Goal: Task Accomplishment & Management: Manage account settings

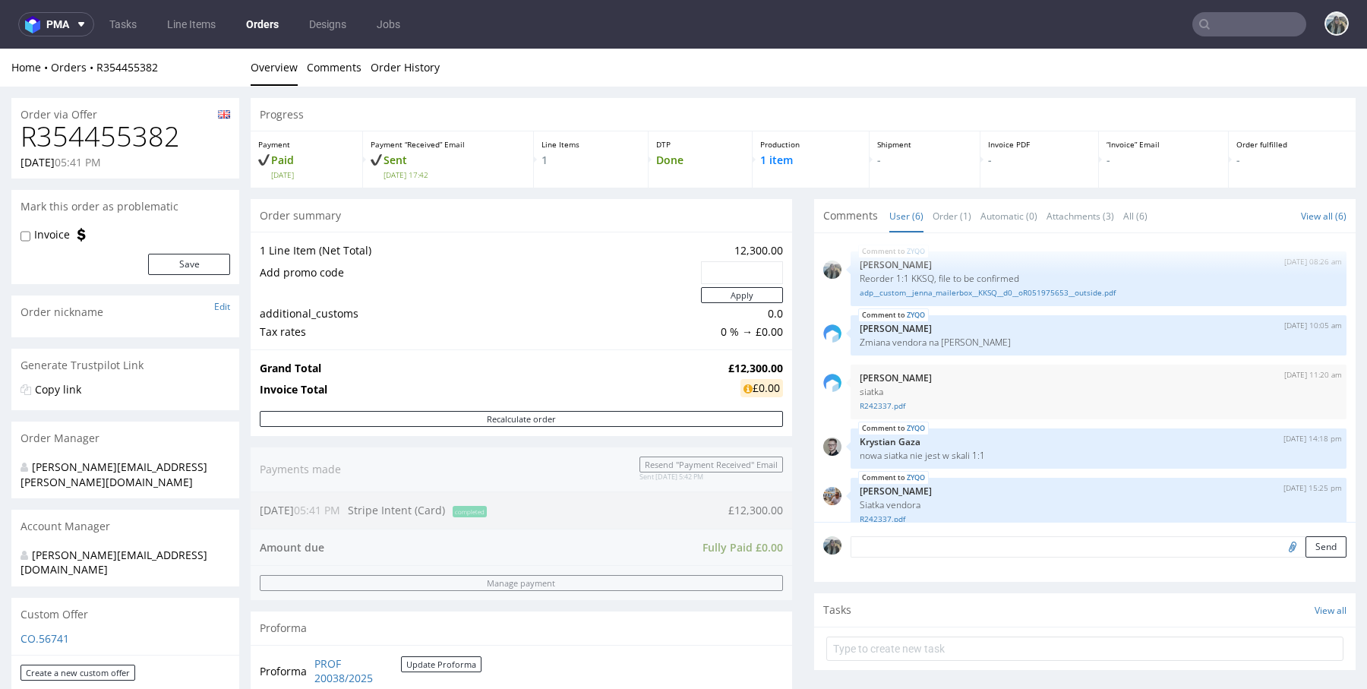
scroll to position [68, 0]
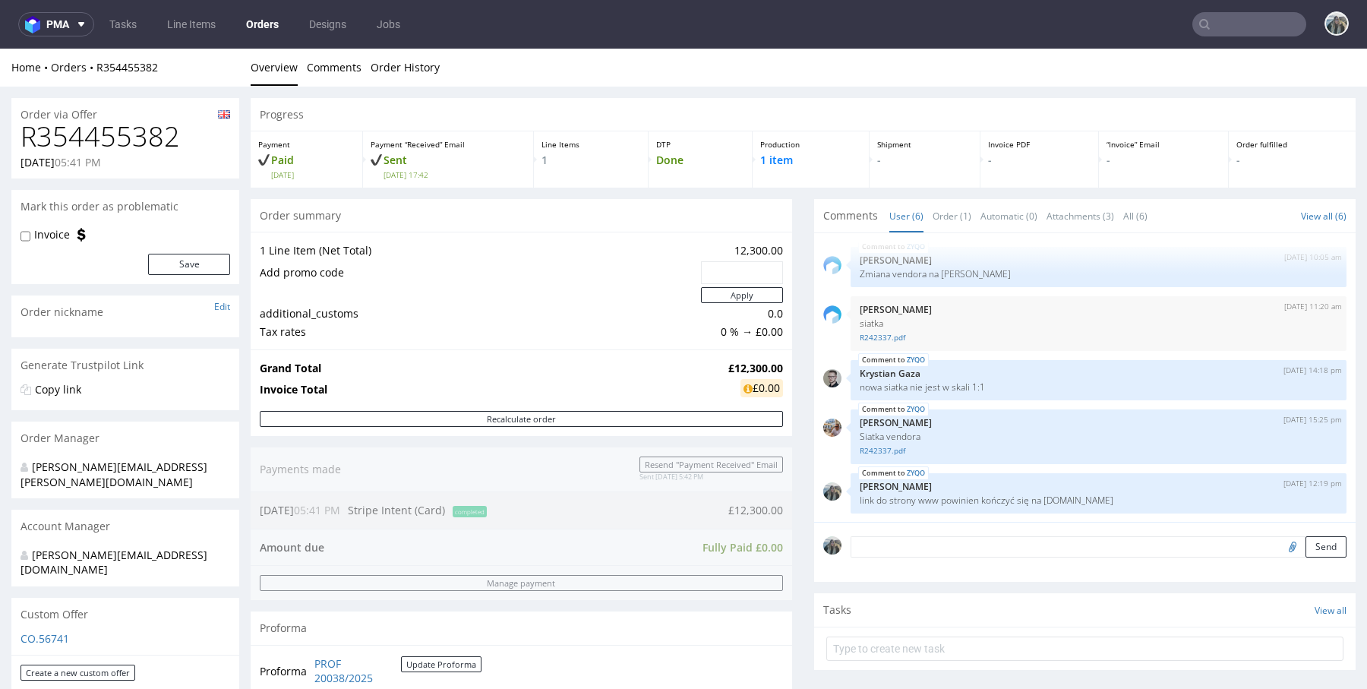
click at [155, 130] on h1 "R354455382" at bounding box center [126, 137] width 210 height 30
copy h1 "R354455382"
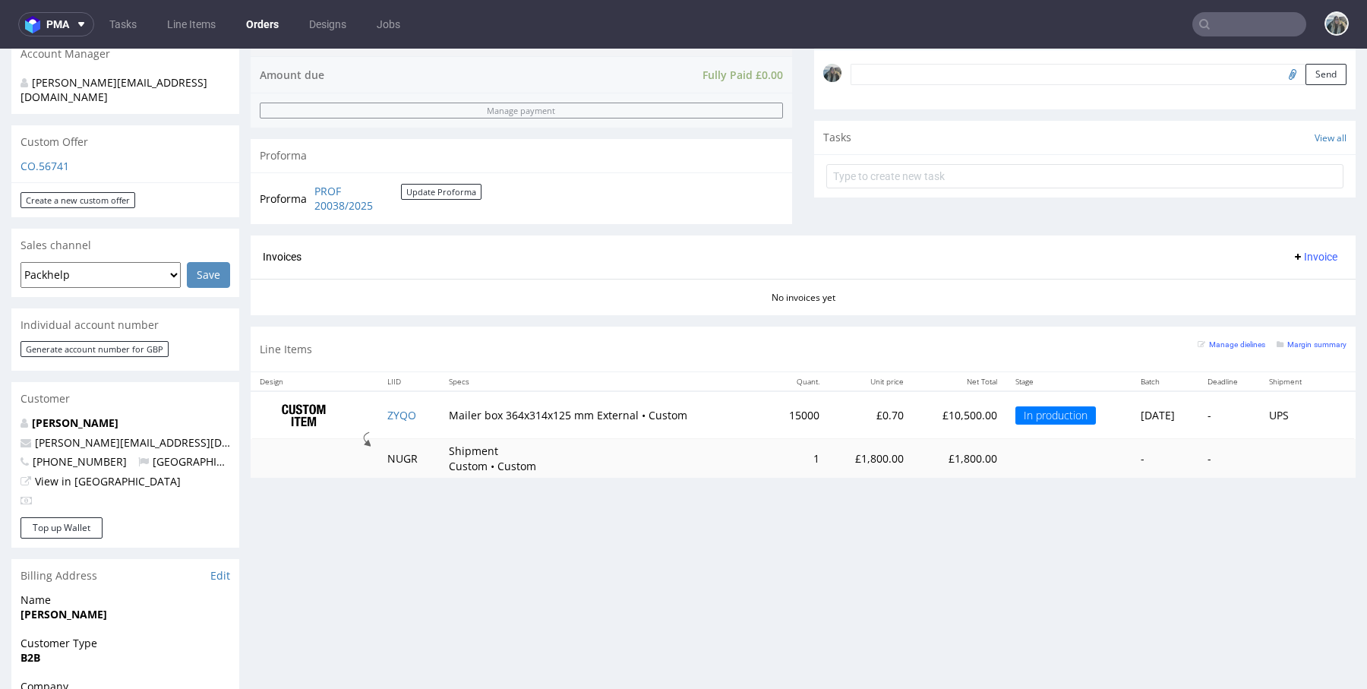
click at [1230, 17] on input "text" at bounding box center [1249, 24] width 114 height 24
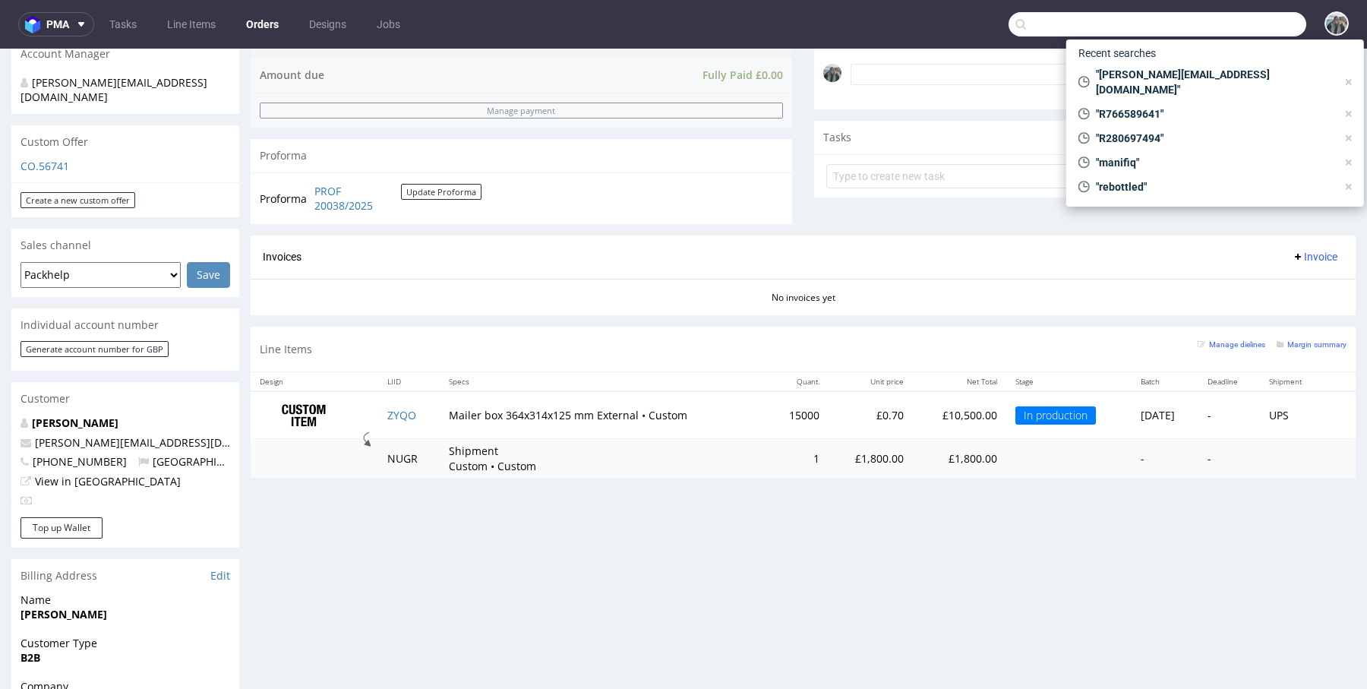
paste input "JustBite BV"
type input "JustBite BV"
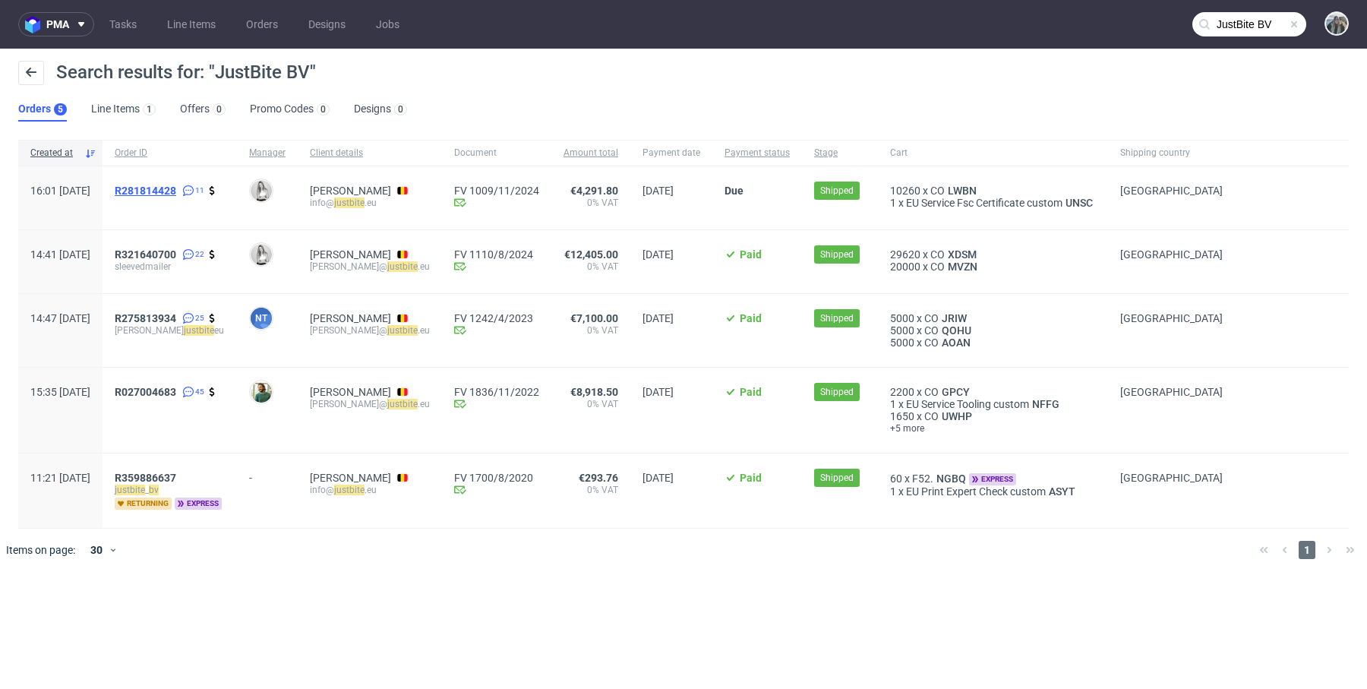
click at [176, 191] on span "R281814428" at bounding box center [146, 191] width 62 height 12
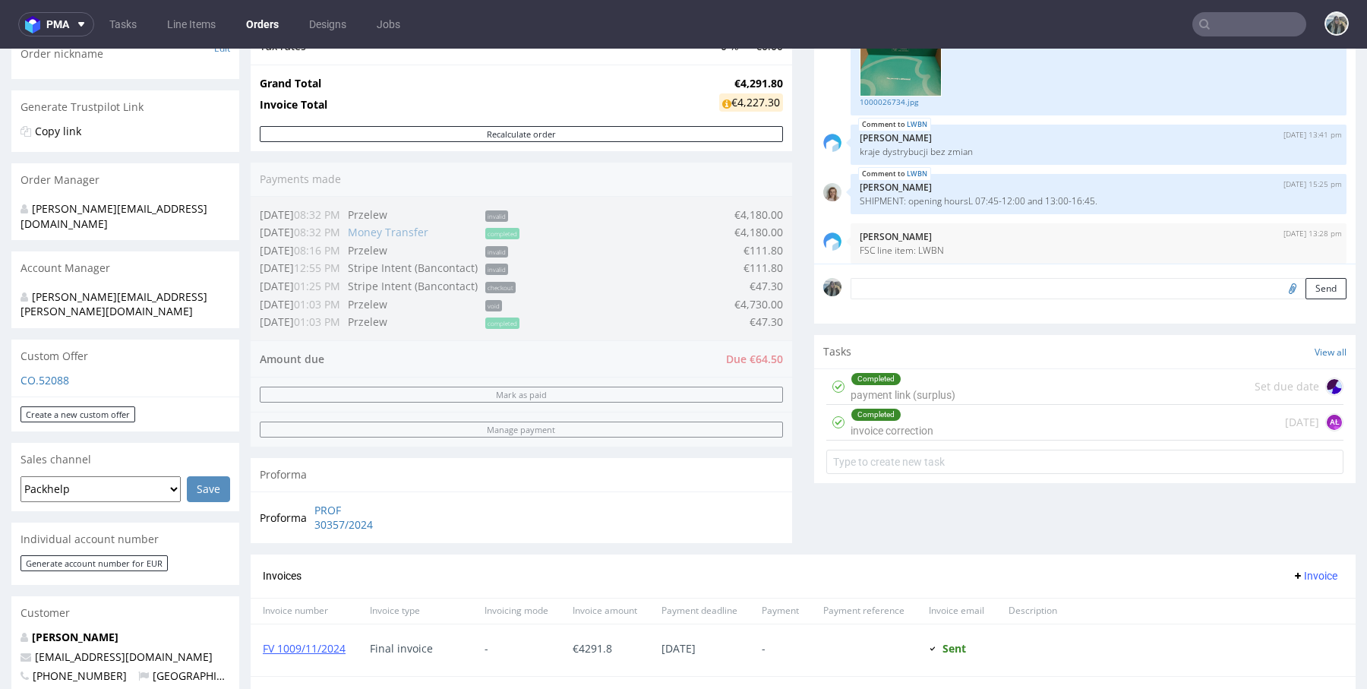
scroll to position [387, 0]
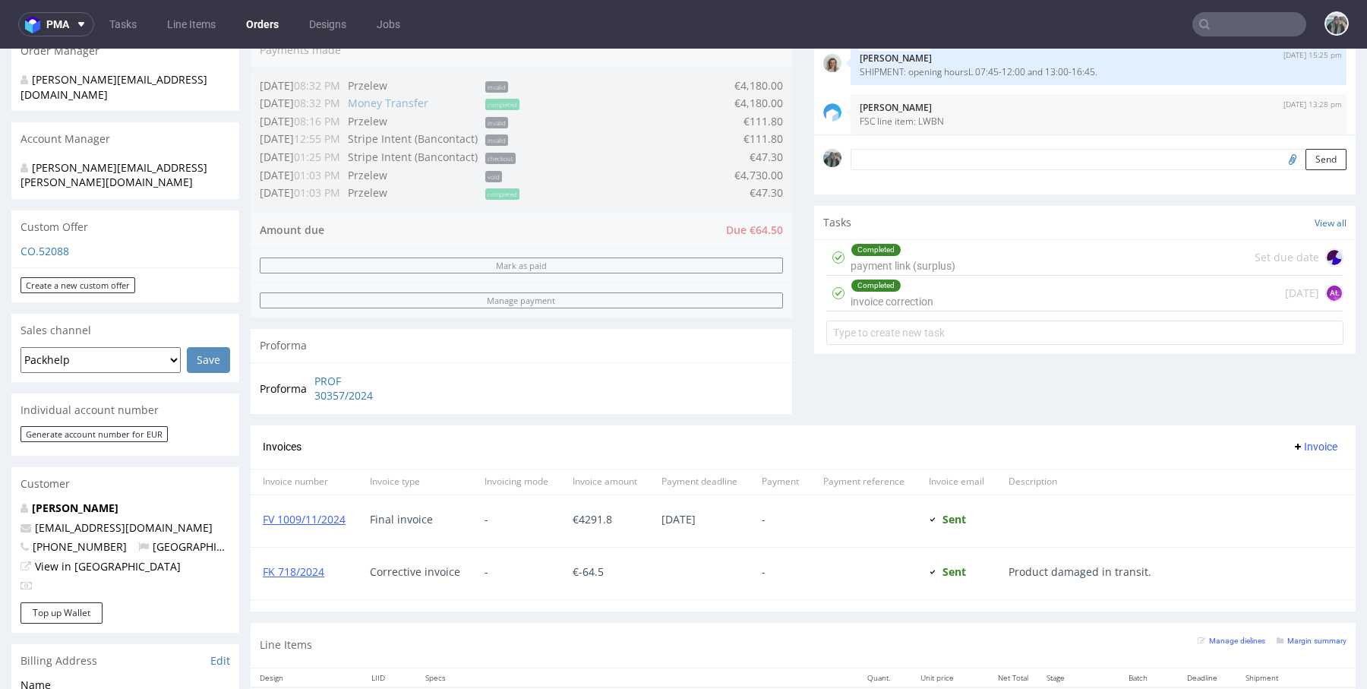
click at [90, 501] on p "Kevin Ringoot" at bounding box center [126, 508] width 210 height 15
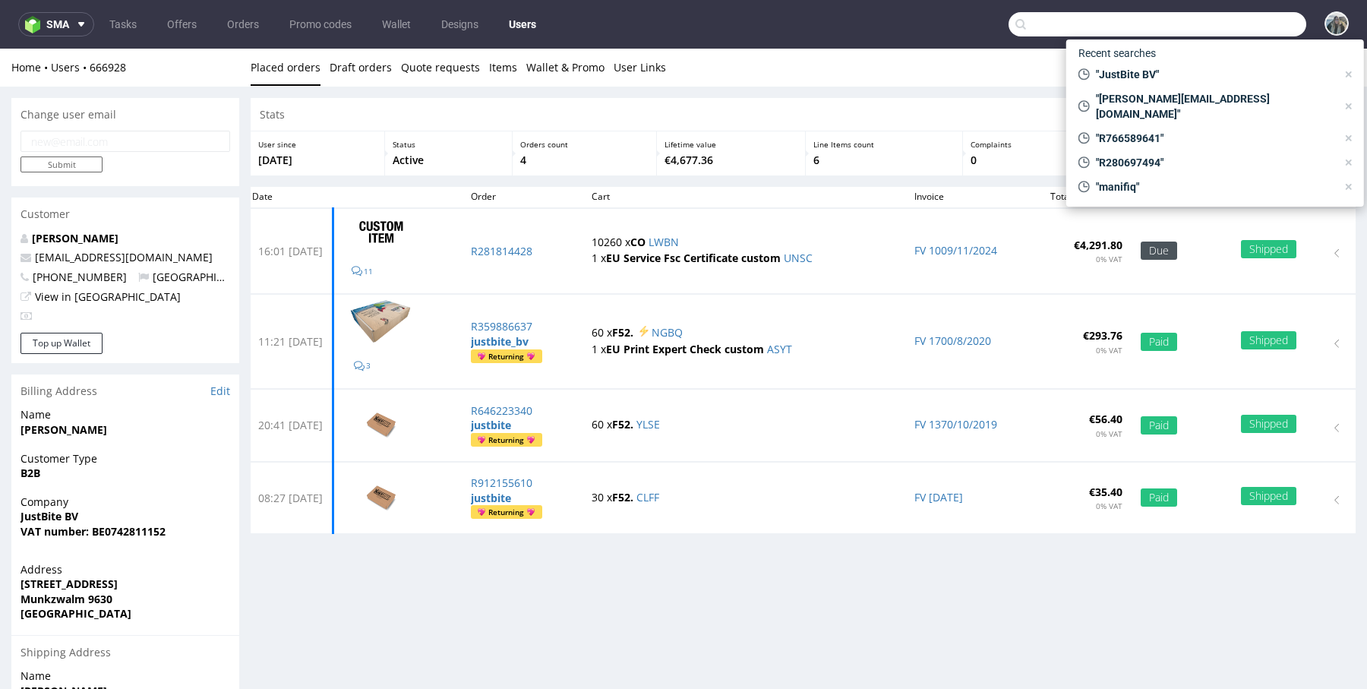
click at [1217, 24] on input "text" at bounding box center [1158, 24] width 298 height 24
paste input "R201252582"
type input "R201252582"
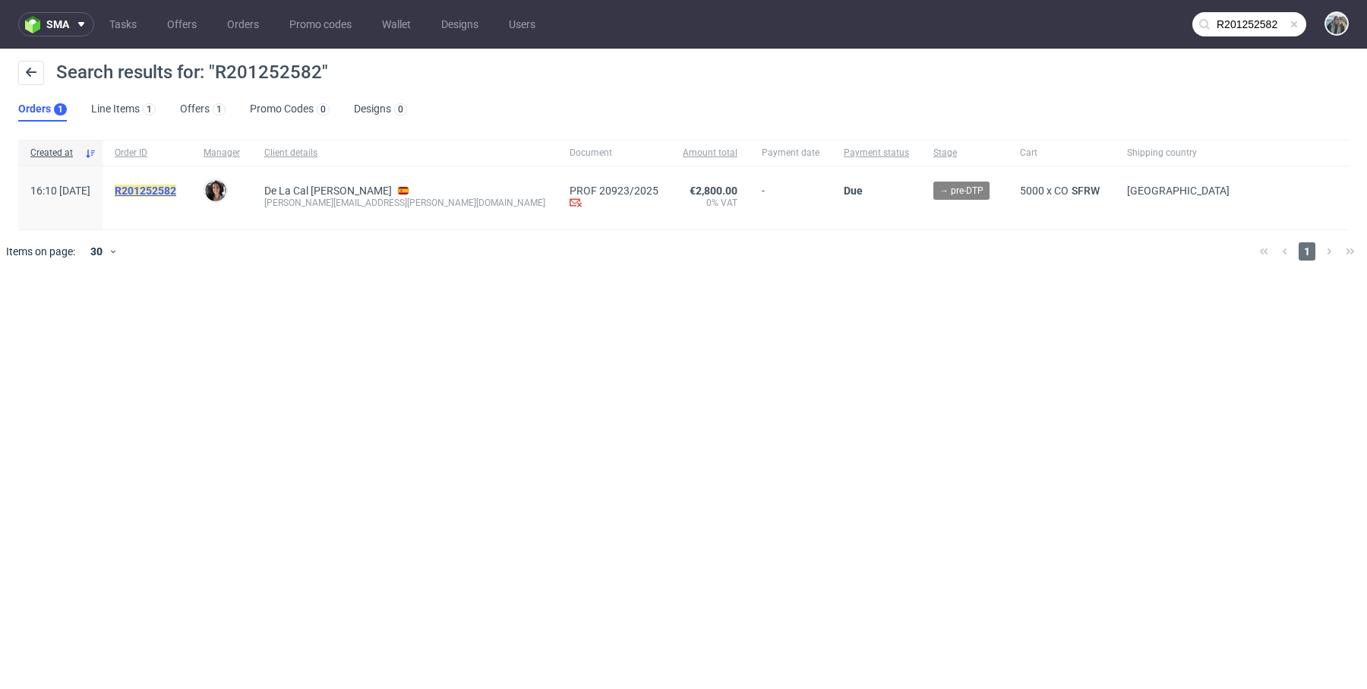
click at [176, 185] on mark "R201252582" at bounding box center [146, 191] width 62 height 12
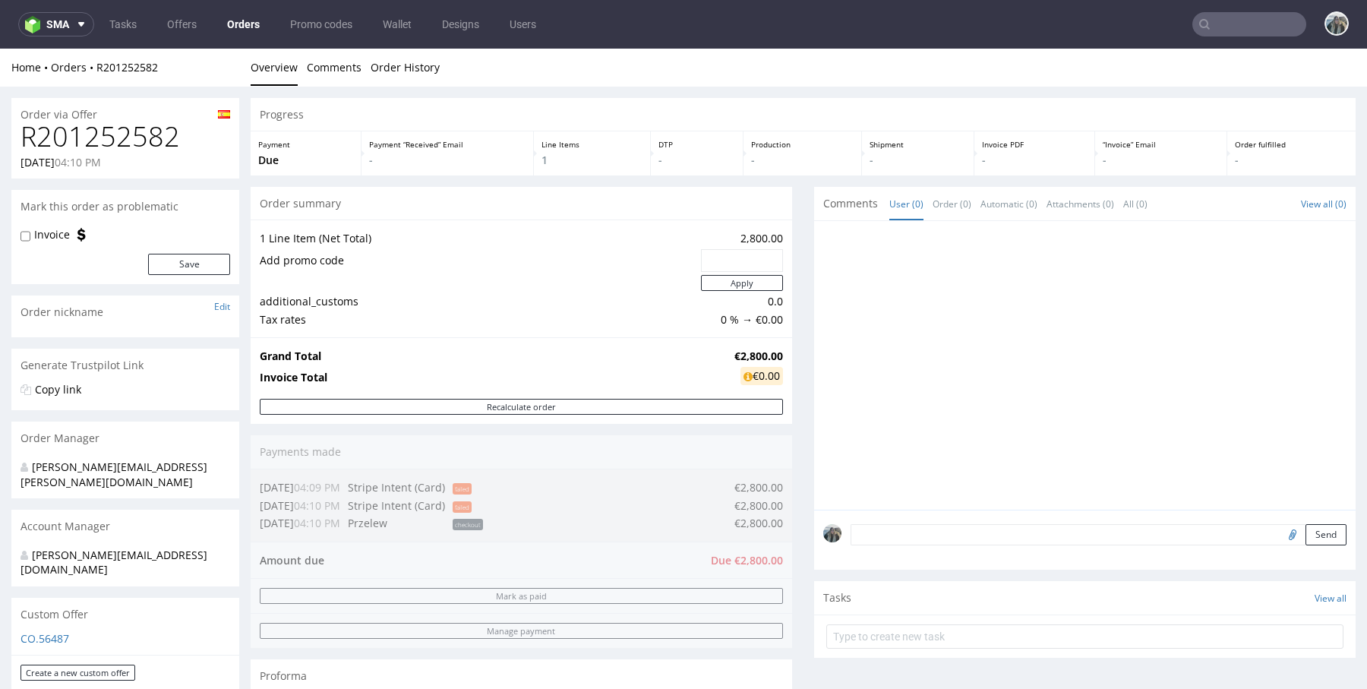
click at [115, 74] on div "Home Orders R201252582" at bounding box center [125, 67] width 228 height 15
click at [125, 67] on link "R201252582" at bounding box center [127, 67] width 62 height 14
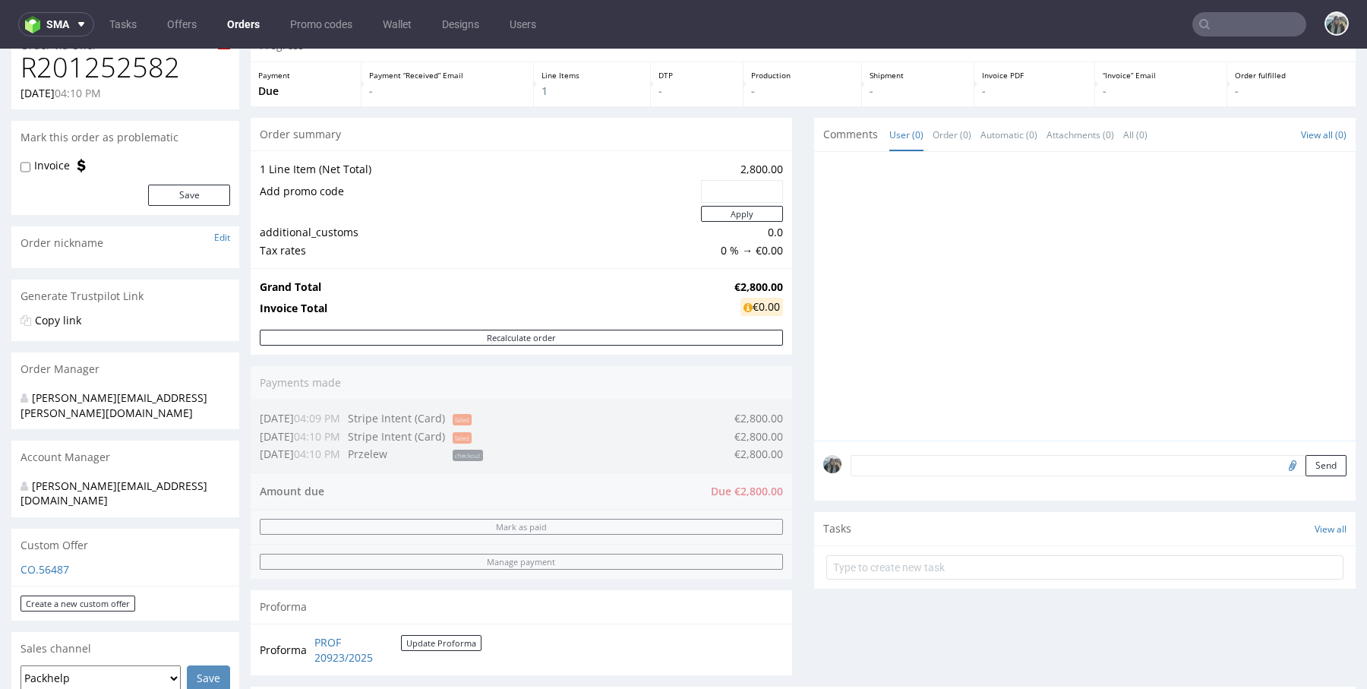
scroll to position [479, 0]
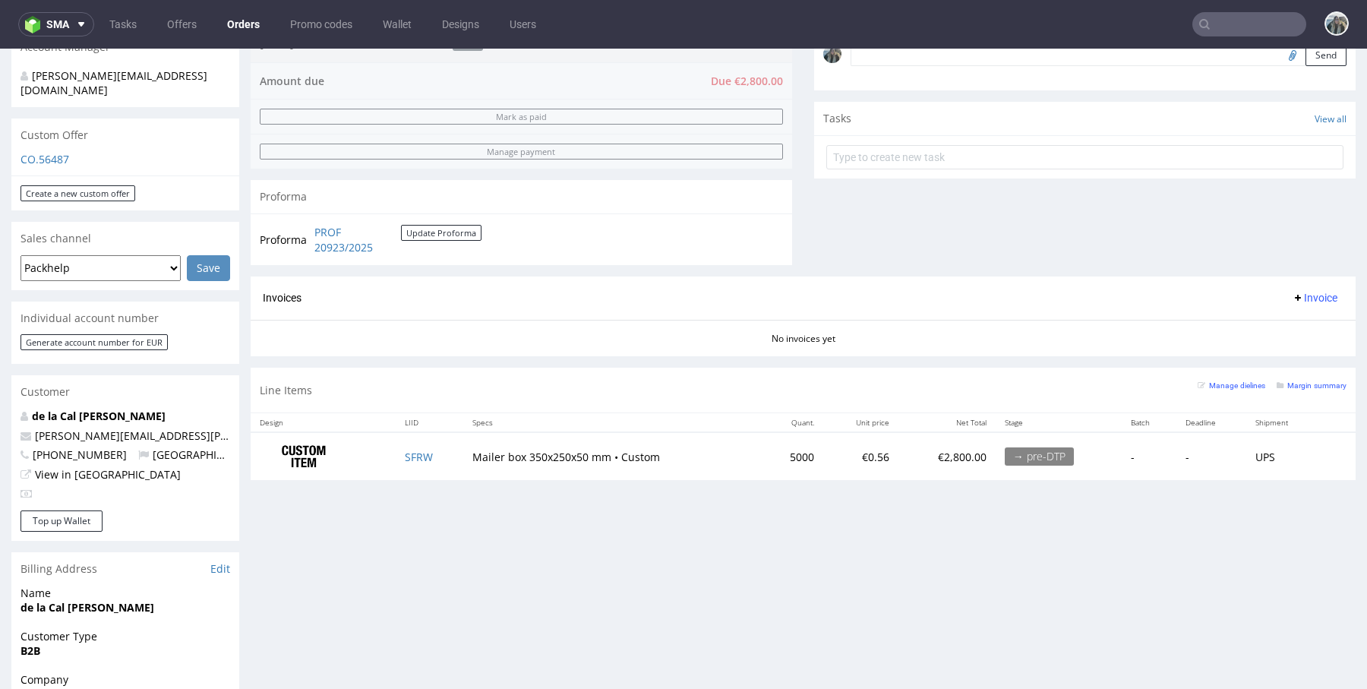
click at [417, 440] on td "SFRW" at bounding box center [429, 456] width 67 height 48
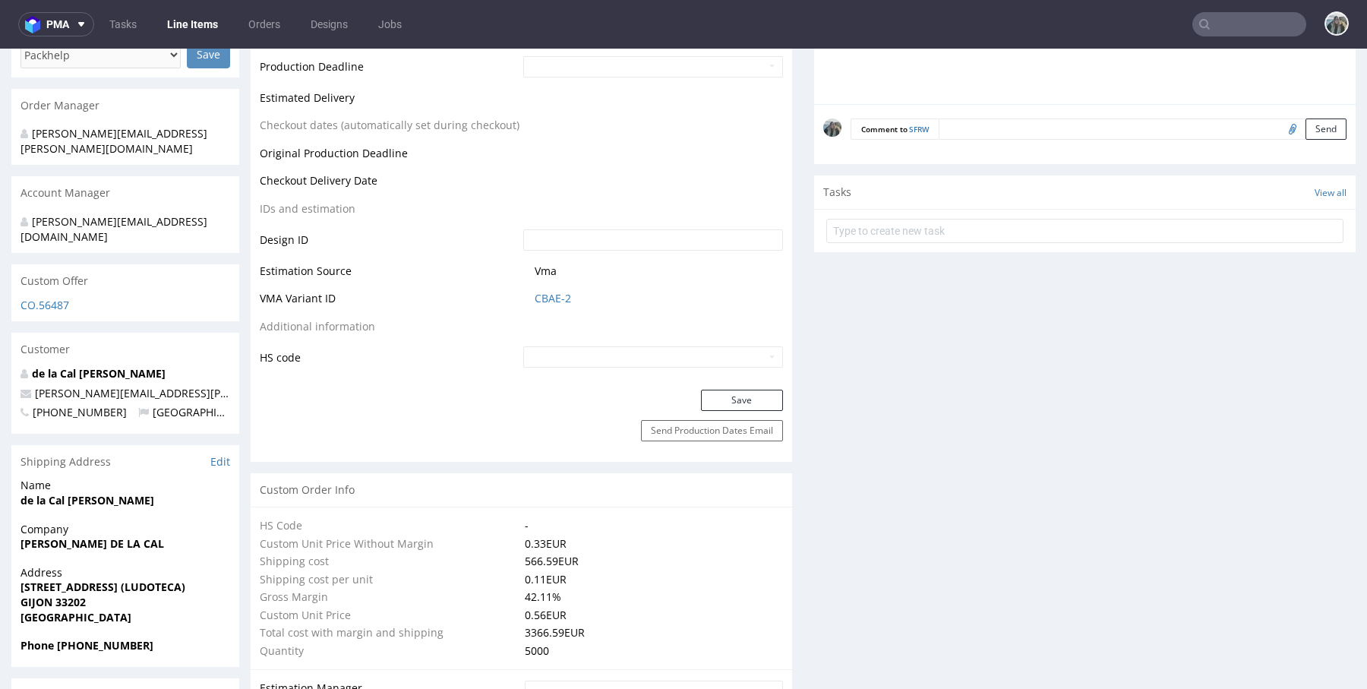
scroll to position [1213, 0]
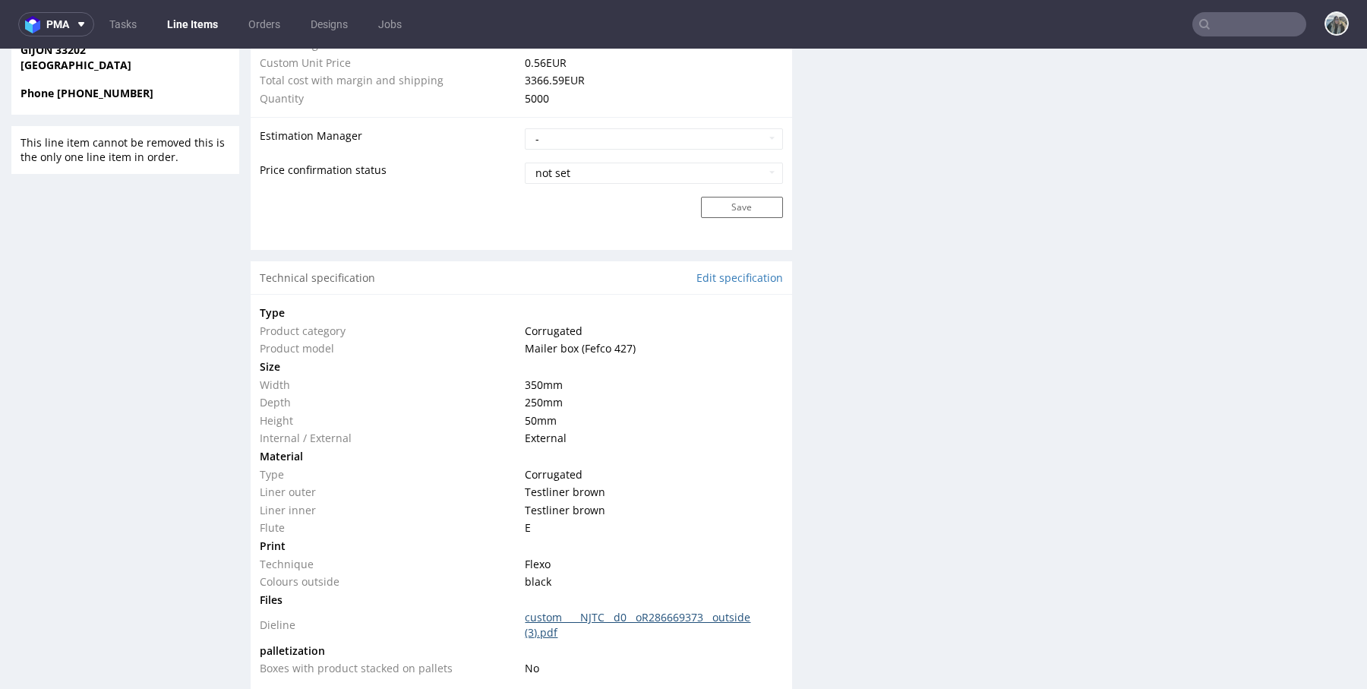
click at [543, 619] on link "custom____NJTC__d0__oR286669373__outside (3).pdf" at bounding box center [638, 625] width 226 height 30
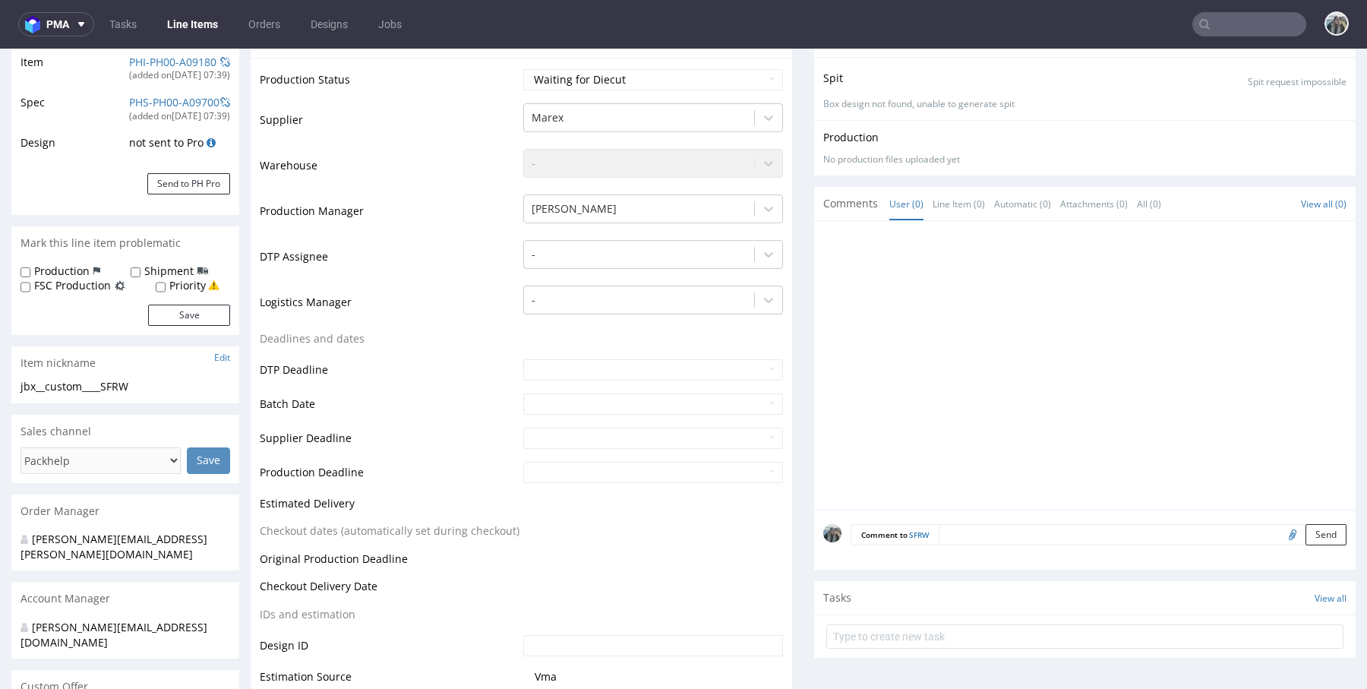
scroll to position [0, 0]
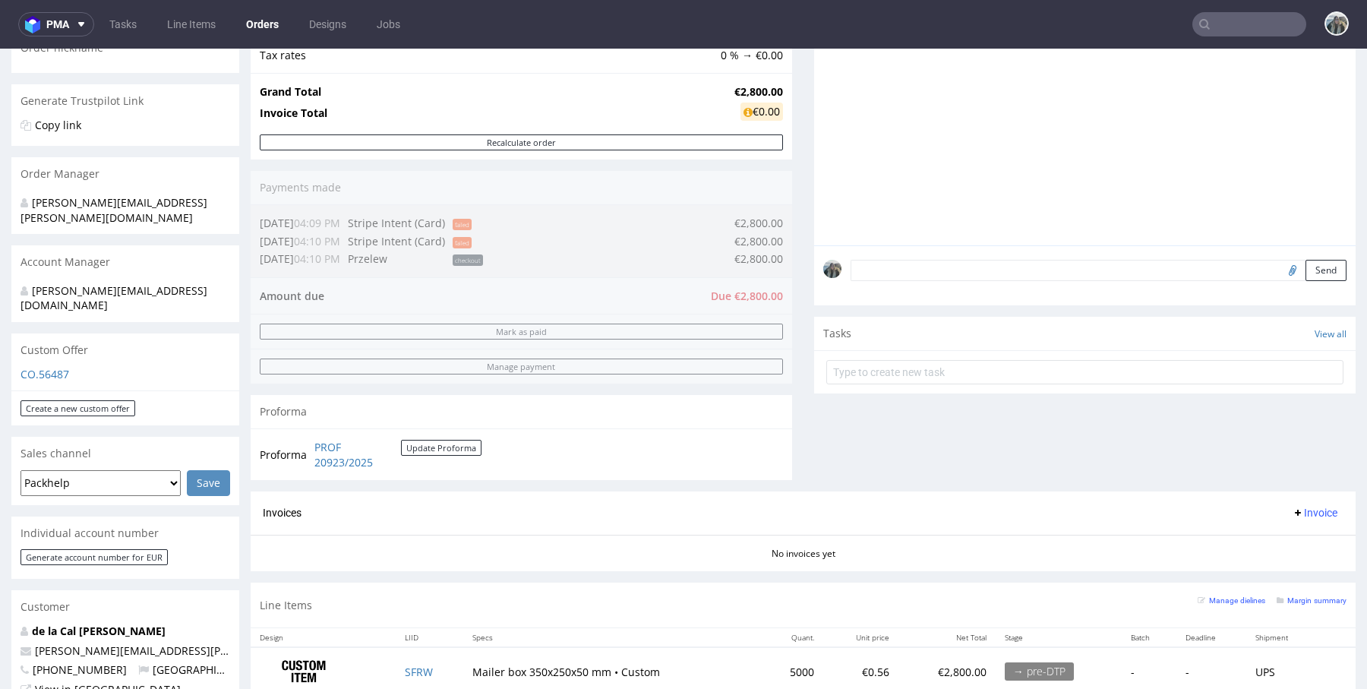
scroll to position [315, 0]
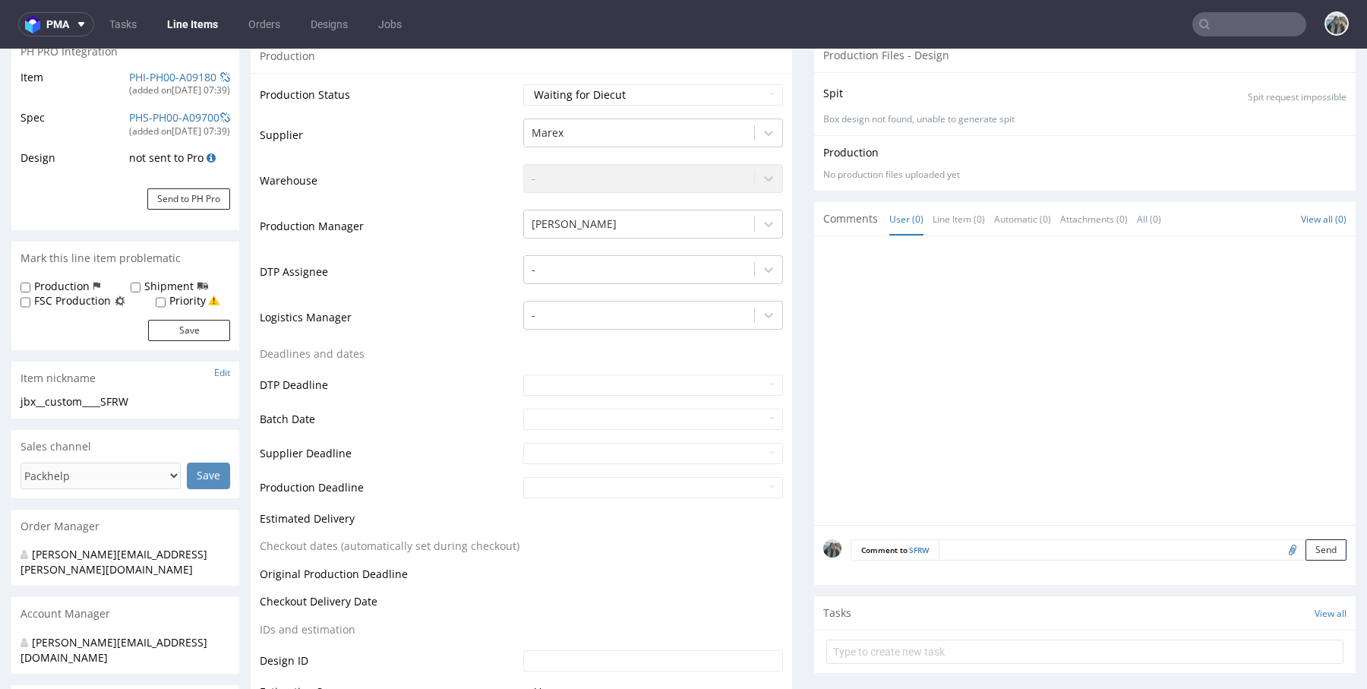
scroll to position [434, 0]
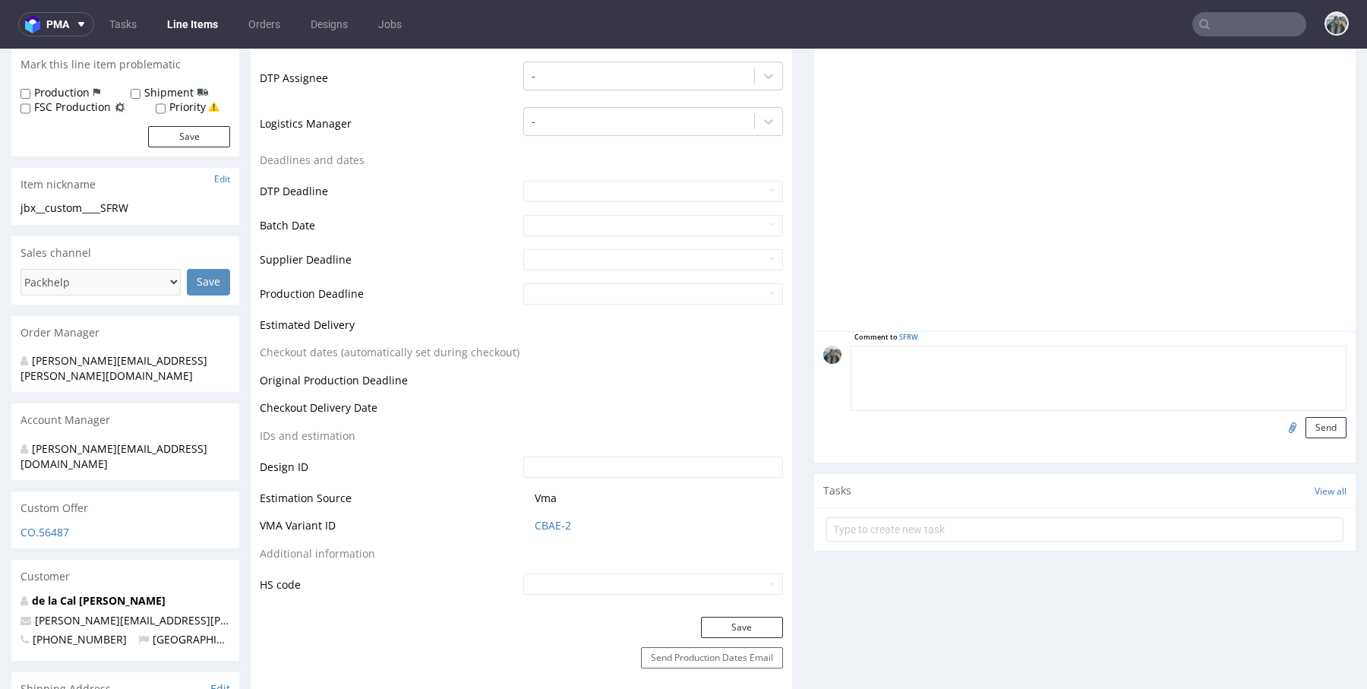
click at [963, 349] on textarea at bounding box center [1099, 378] width 496 height 65
paste textarea "R286669373NJTC"
paste textarea "adhesive strip + peel off string"
click at [1176, 354] on textarea "Rorder R286669373_NJTC, design confirmed, NO adhesive strip + peel off string" at bounding box center [1099, 378] width 496 height 65
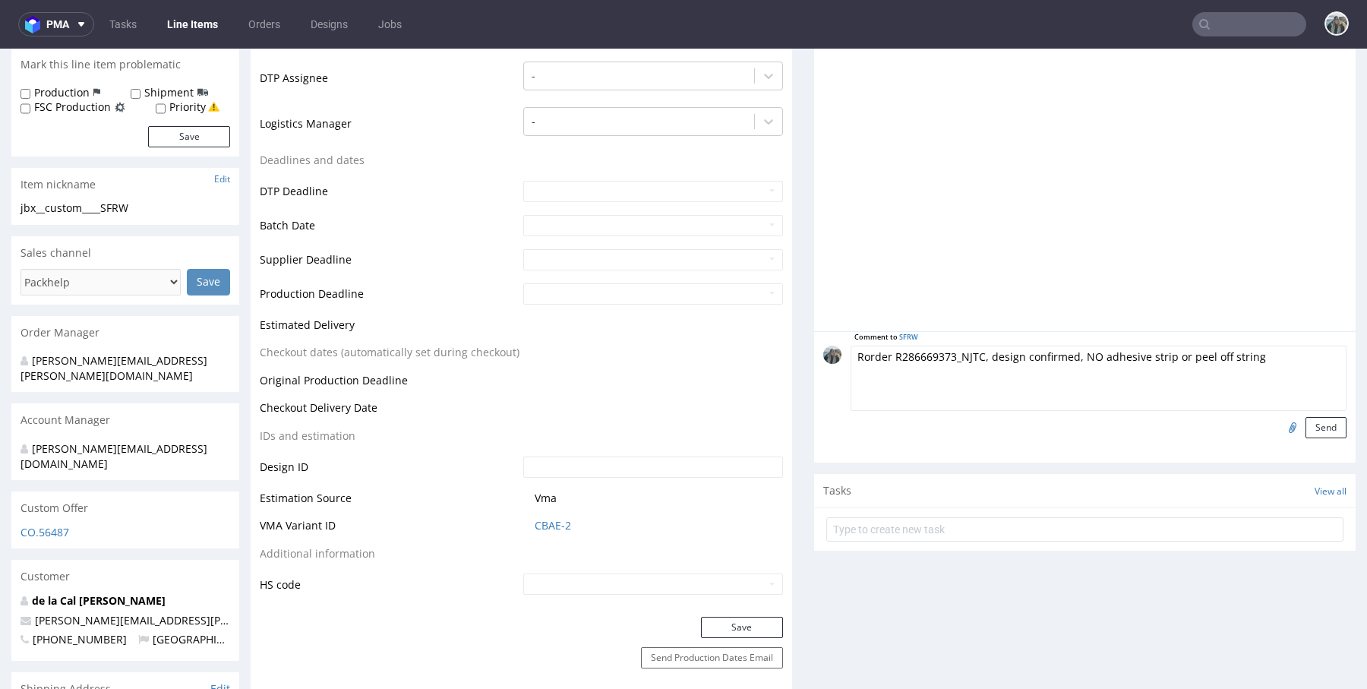
drag, startPoint x: 1077, startPoint y: 351, endPoint x: 1084, endPoint y: 371, distance: 20.9
click at [1077, 351] on textarea "Rorder R286669373_NJTC, design confirmed, NO adhesive strip or peel off string" at bounding box center [1099, 378] width 496 height 65
type textarea "Rorder R286669373_NJTC, design confirmed ; NO adhesive strip or peel off string"
drag, startPoint x: 1306, startPoint y: 431, endPoint x: 1121, endPoint y: 271, distance: 245.0
click at [1307, 431] on button "Send" at bounding box center [1326, 427] width 41 height 21
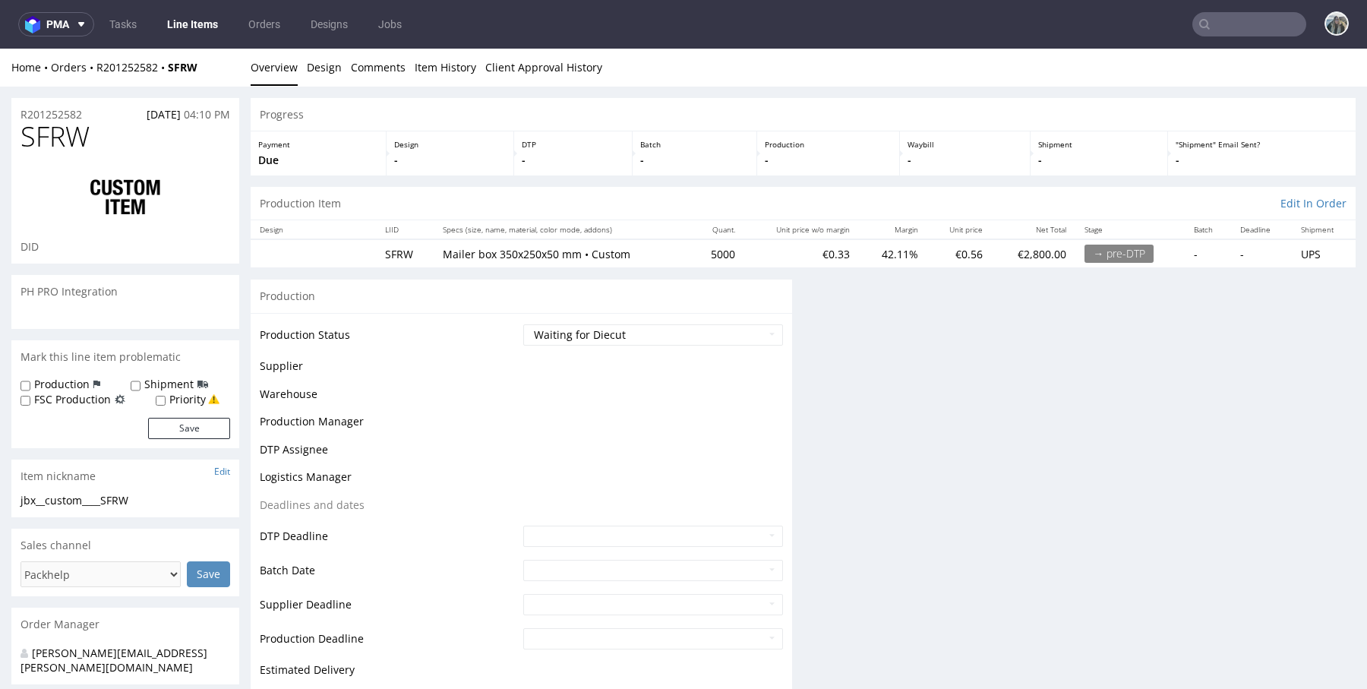
scroll to position [0, 0]
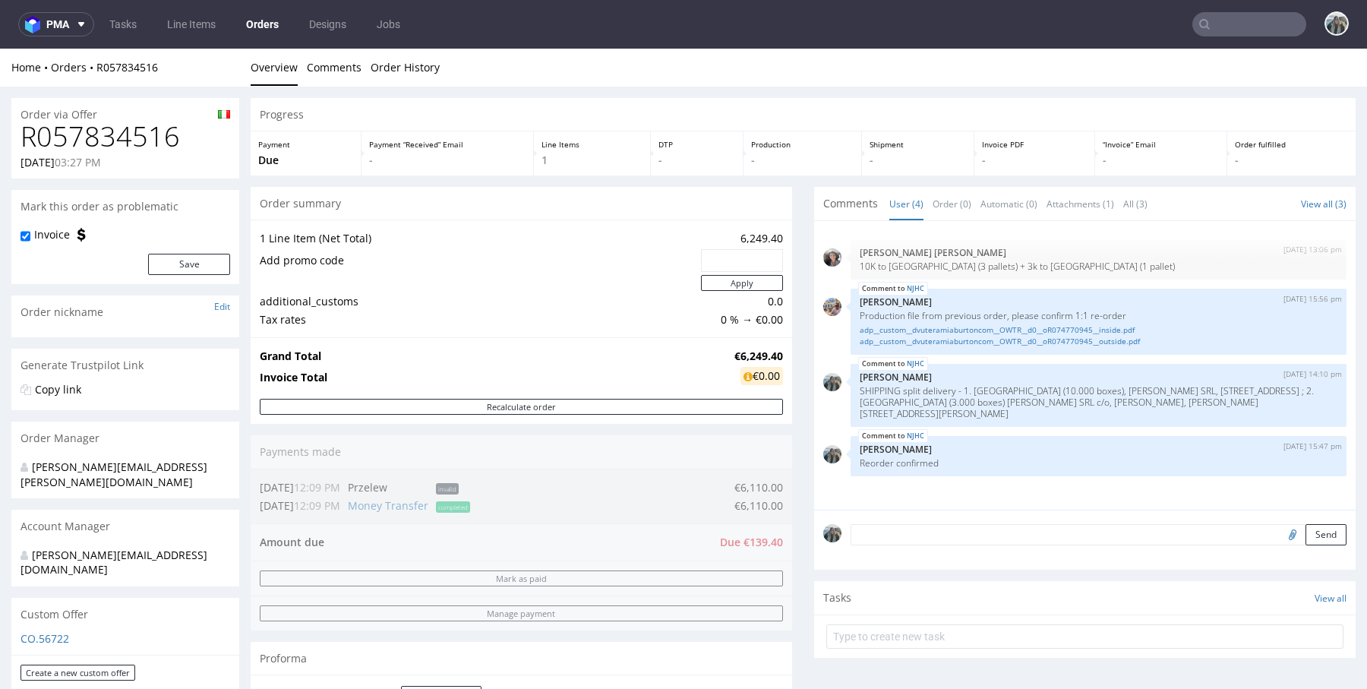
click at [134, 143] on h1 "R057834516" at bounding box center [126, 137] width 210 height 30
copy h1 "R057834516"
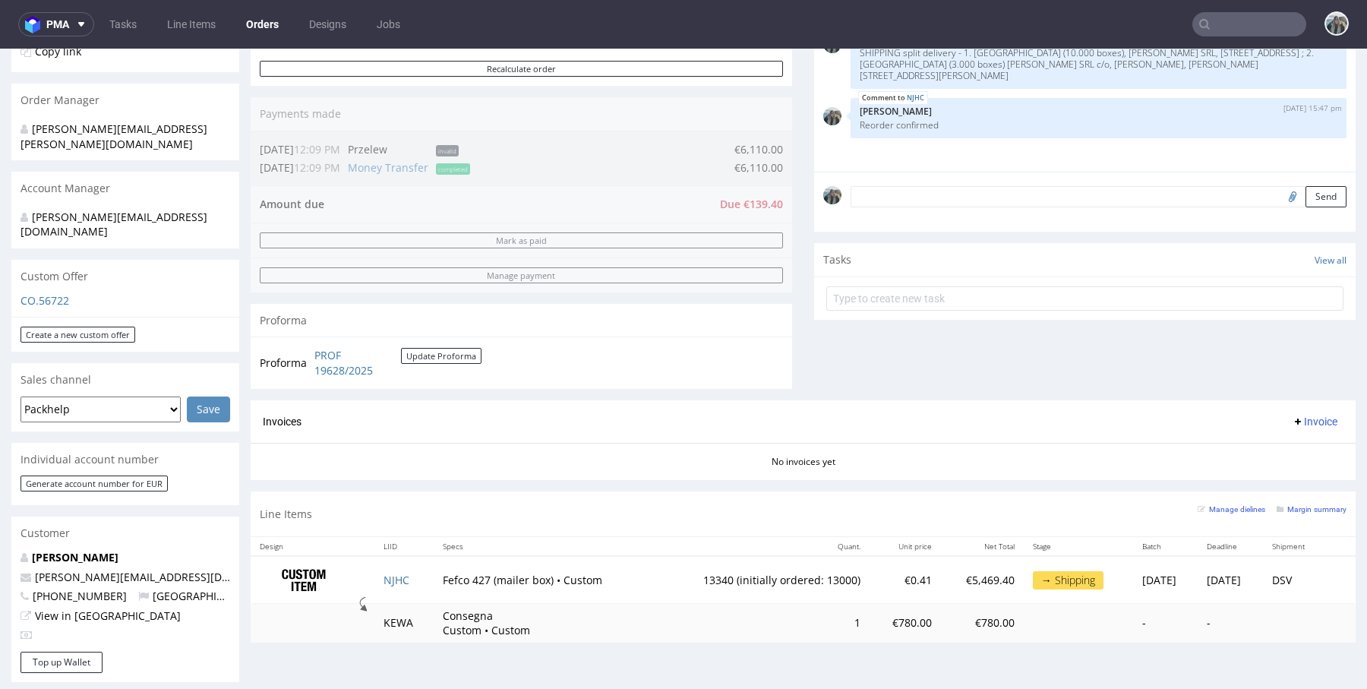
scroll to position [323, 0]
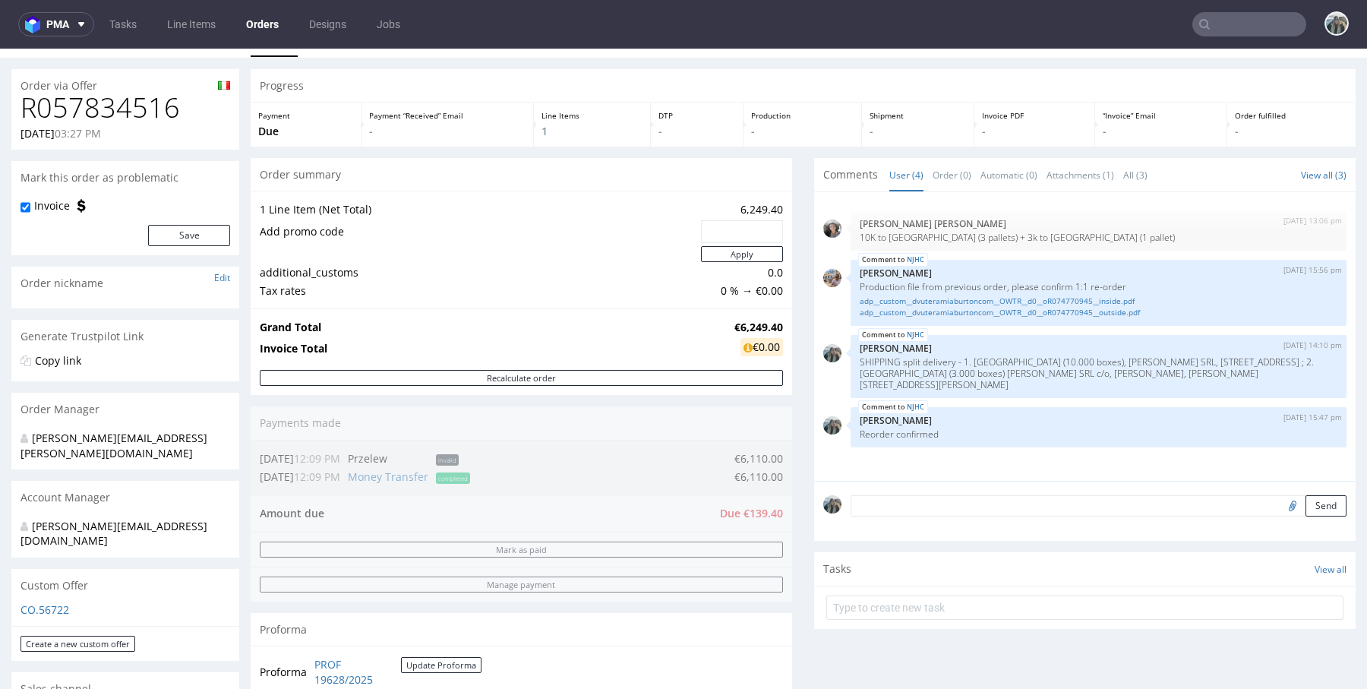
scroll to position [348, 0]
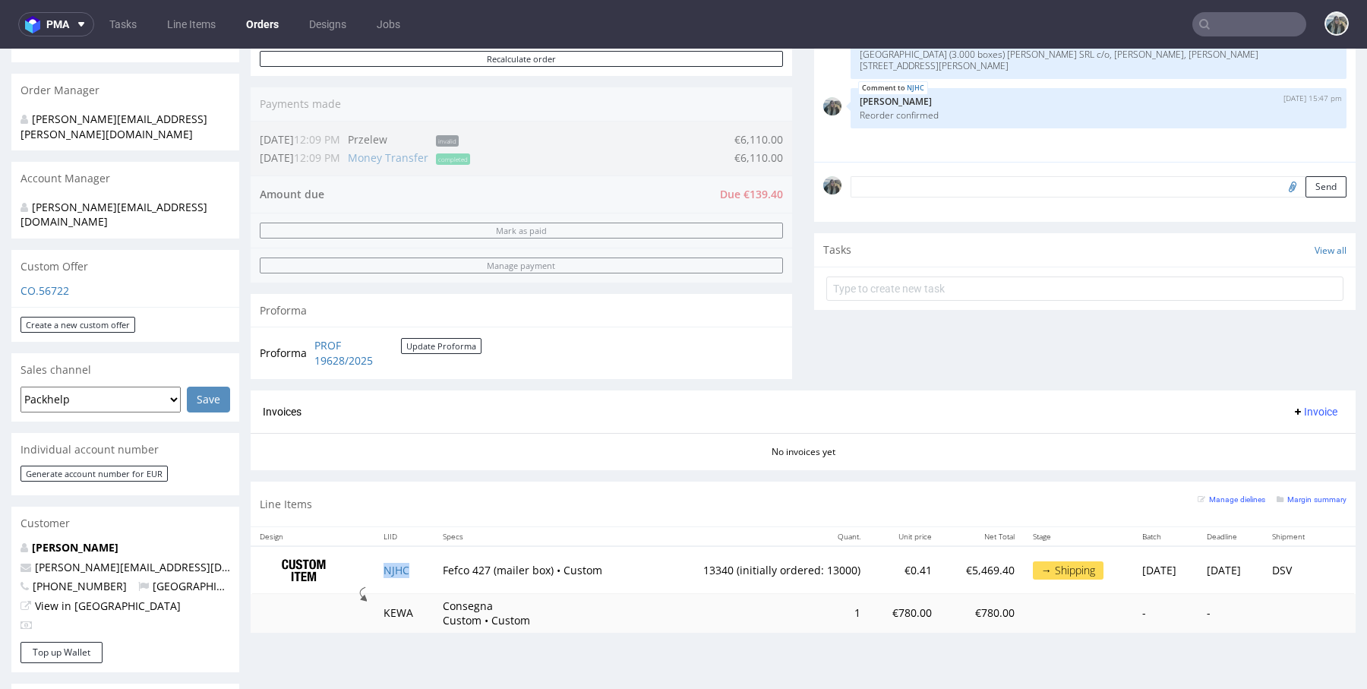
click at [409, 569] on td "NJHC" at bounding box center [403, 570] width 59 height 48
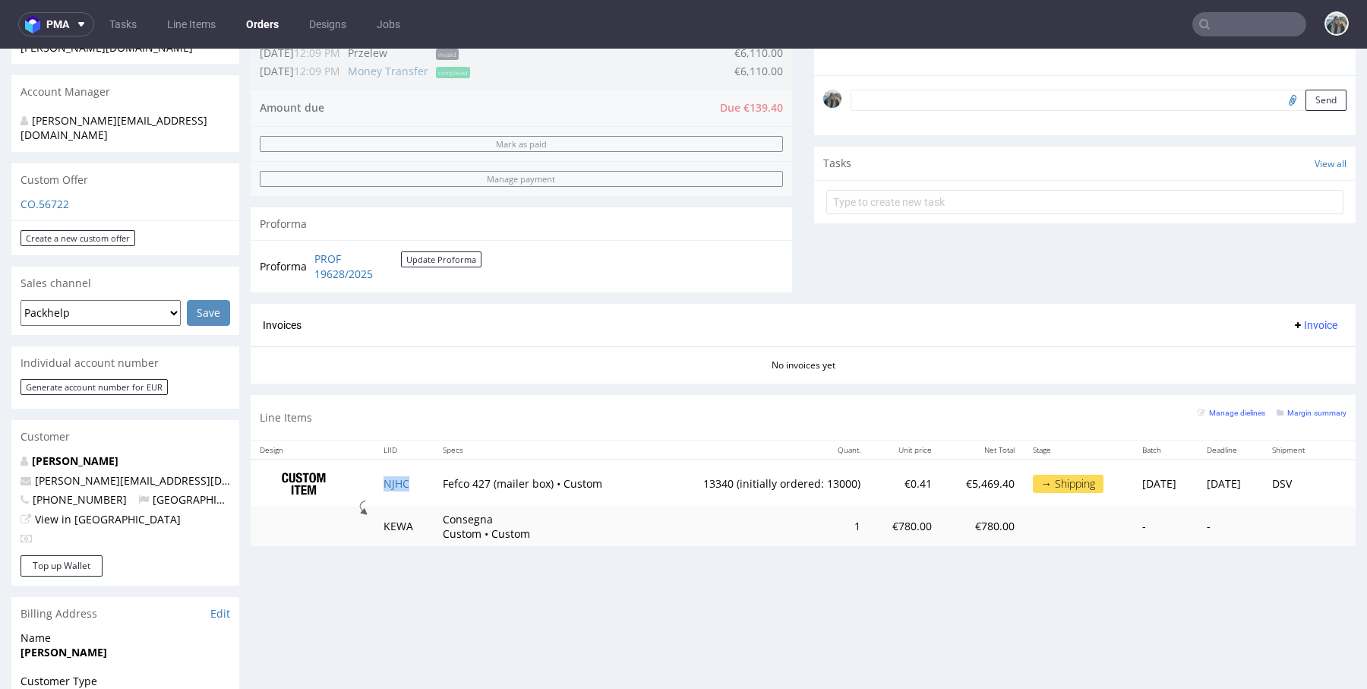
scroll to position [633, 0]
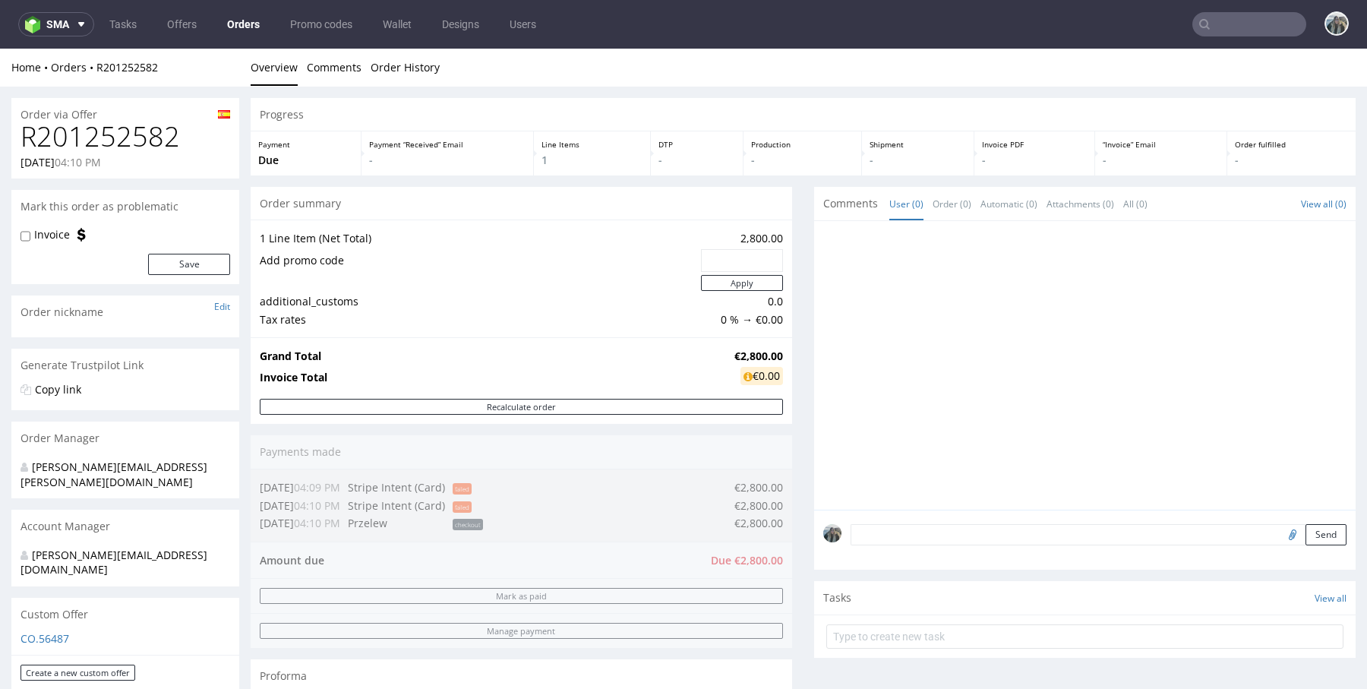
click at [1219, 29] on input "text" at bounding box center [1249, 24] width 114 height 24
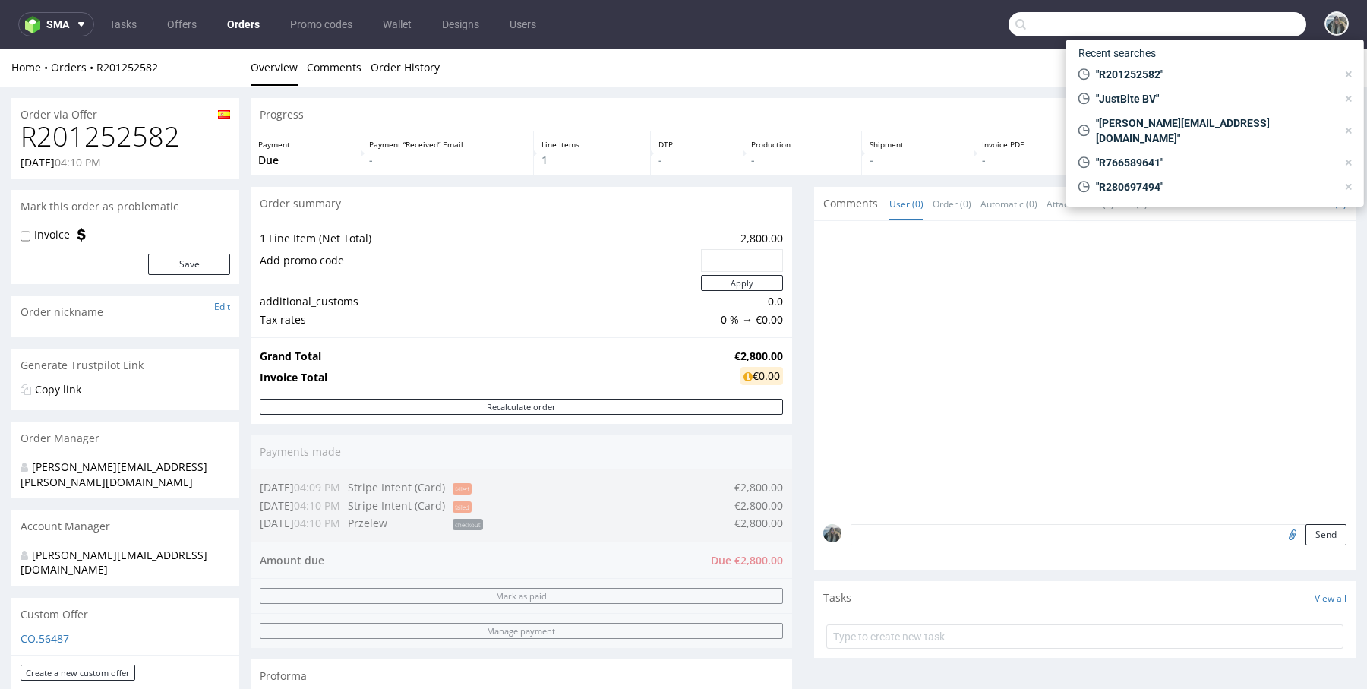
paste input "NJTC"
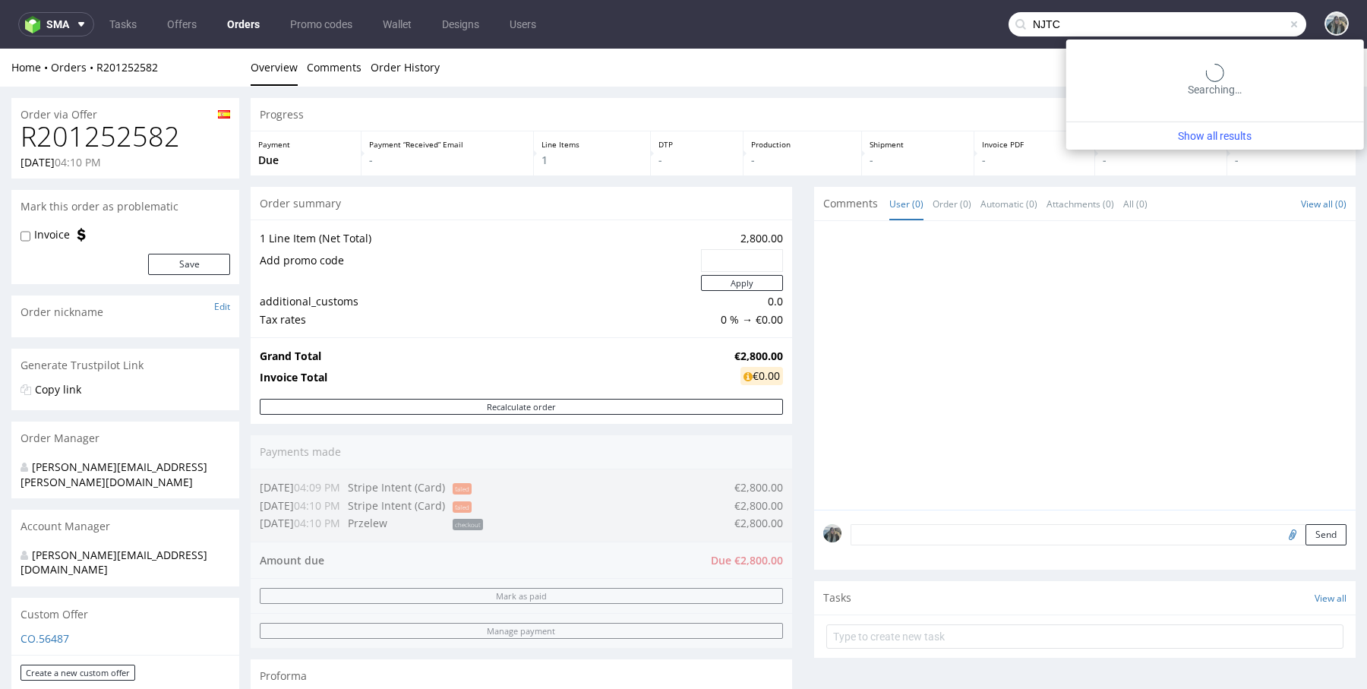
type input "NJTC"
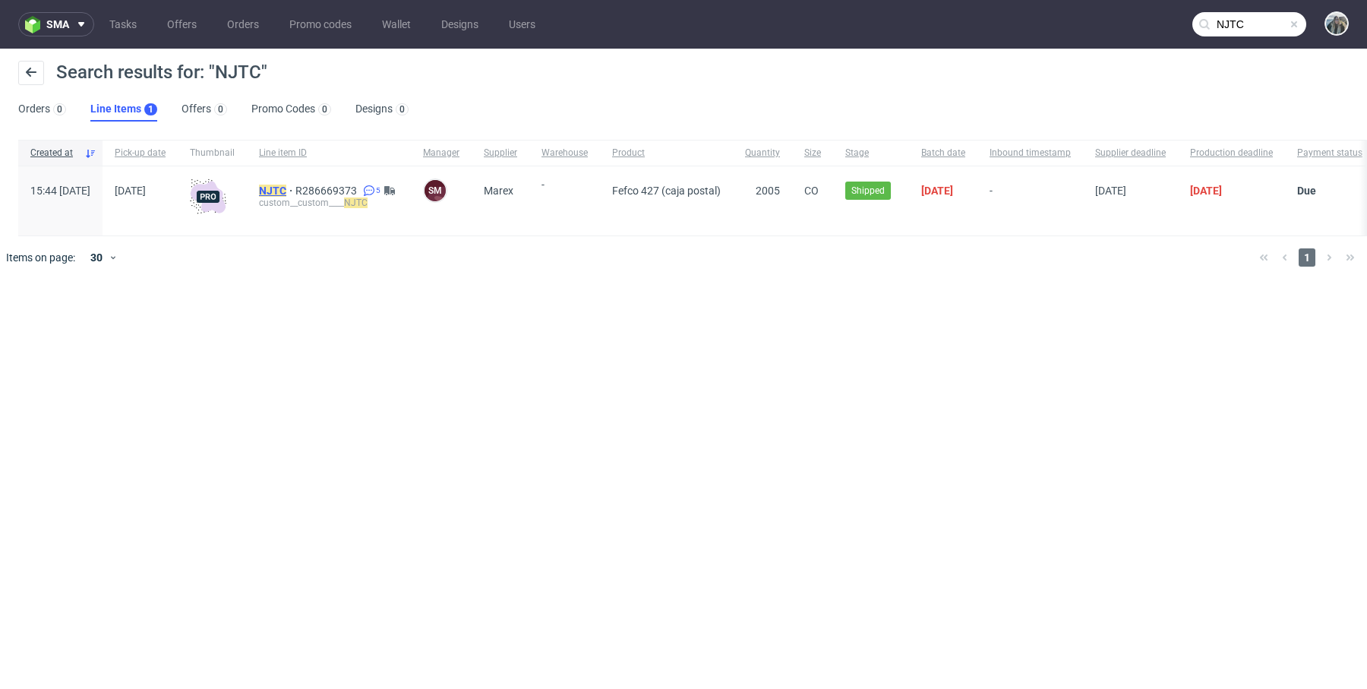
click at [286, 186] on mark "NJTC" at bounding box center [272, 191] width 27 height 12
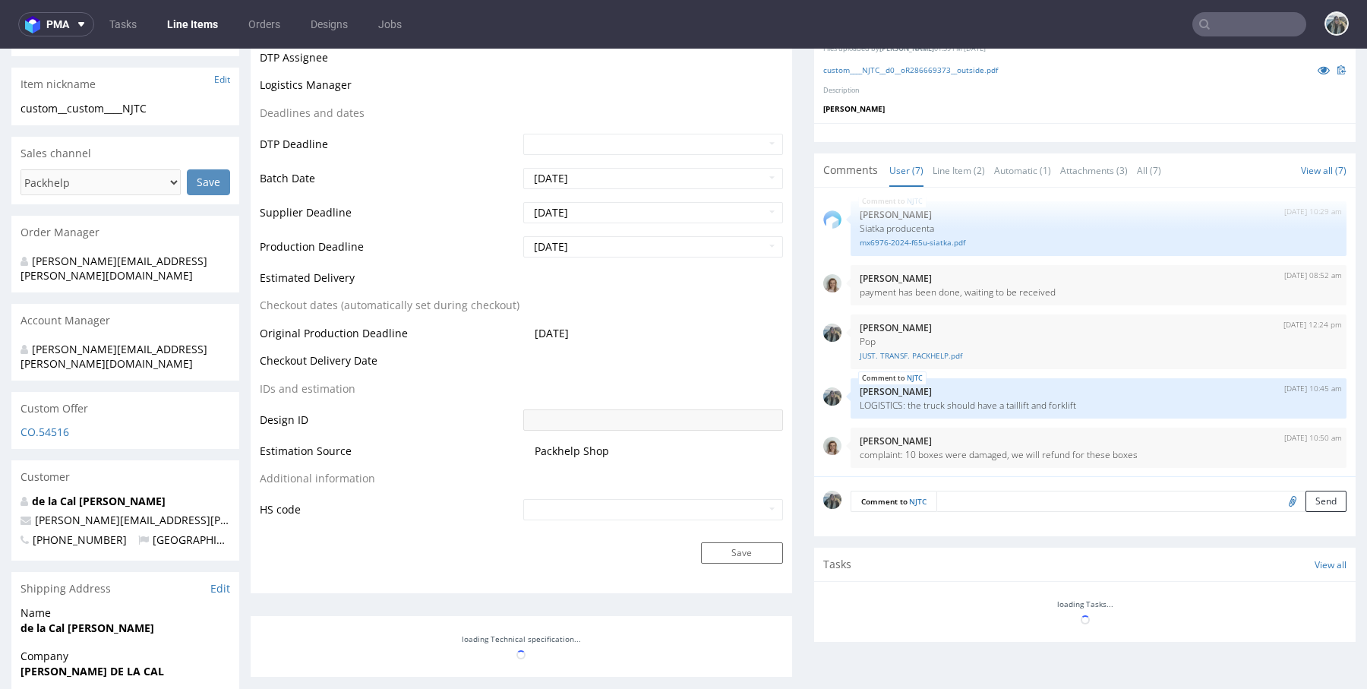
scroll to position [534, 0]
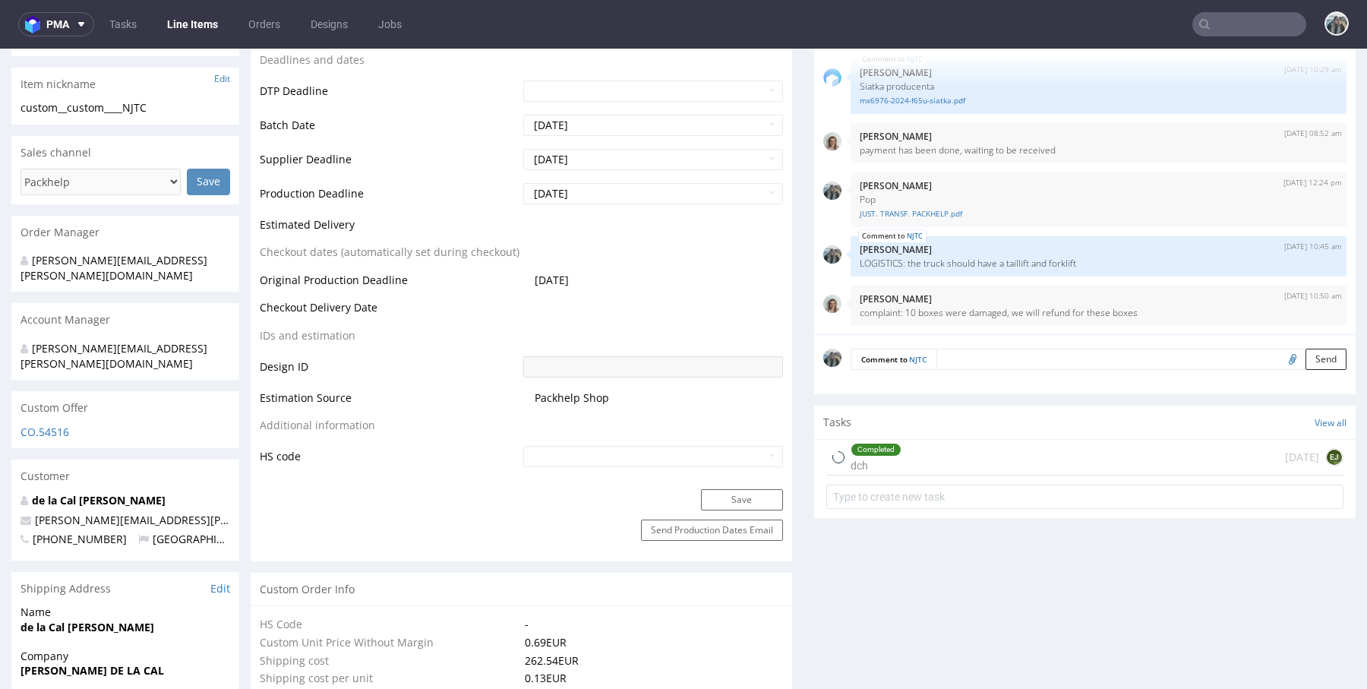
select select "in_progress"
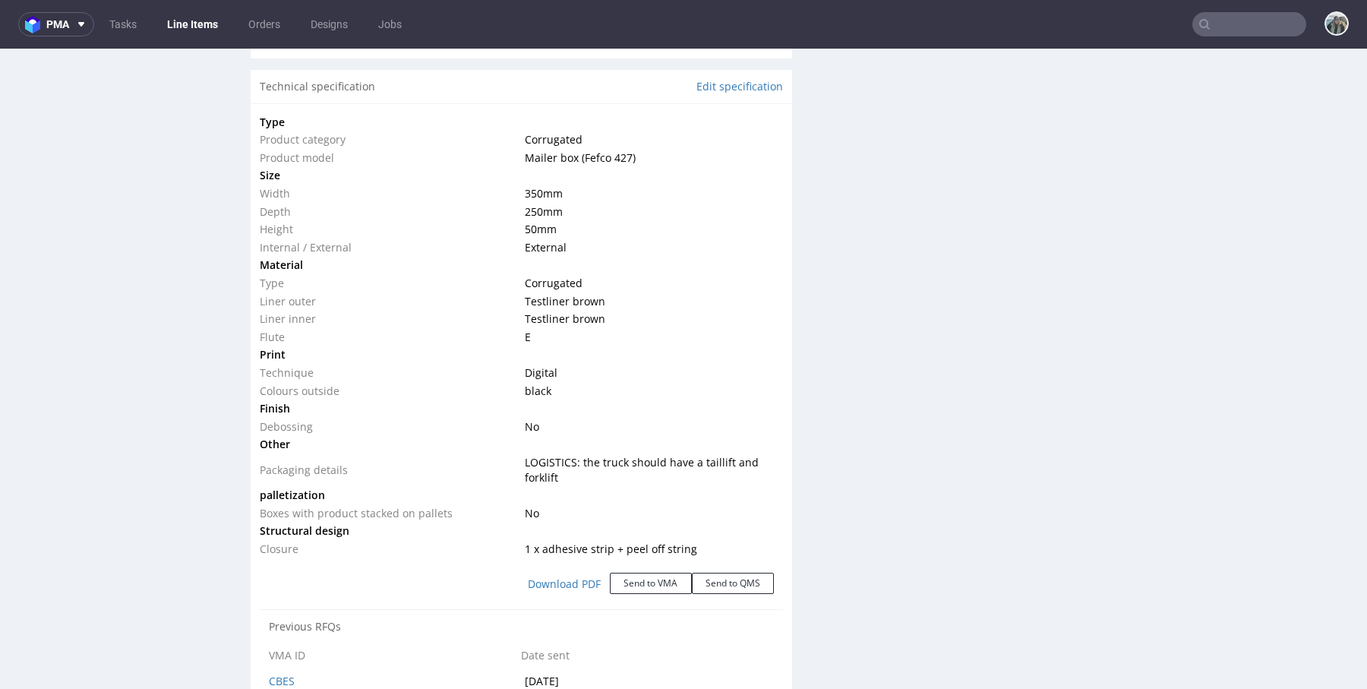
scroll to position [1381, 0]
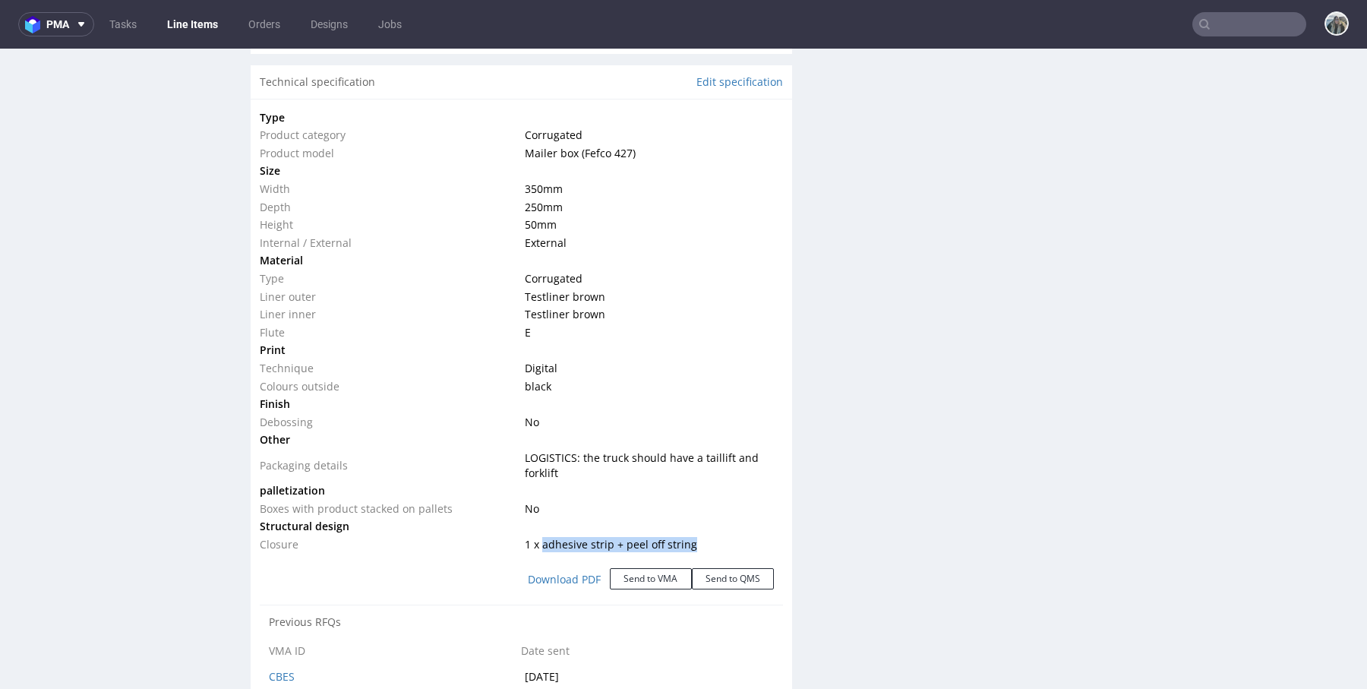
drag, startPoint x: 693, startPoint y: 542, endPoint x: 536, endPoint y: 542, distance: 156.5
click at [536, 542] on td "1 x adhesive strip + peel off string" at bounding box center [651, 544] width 261 height 18
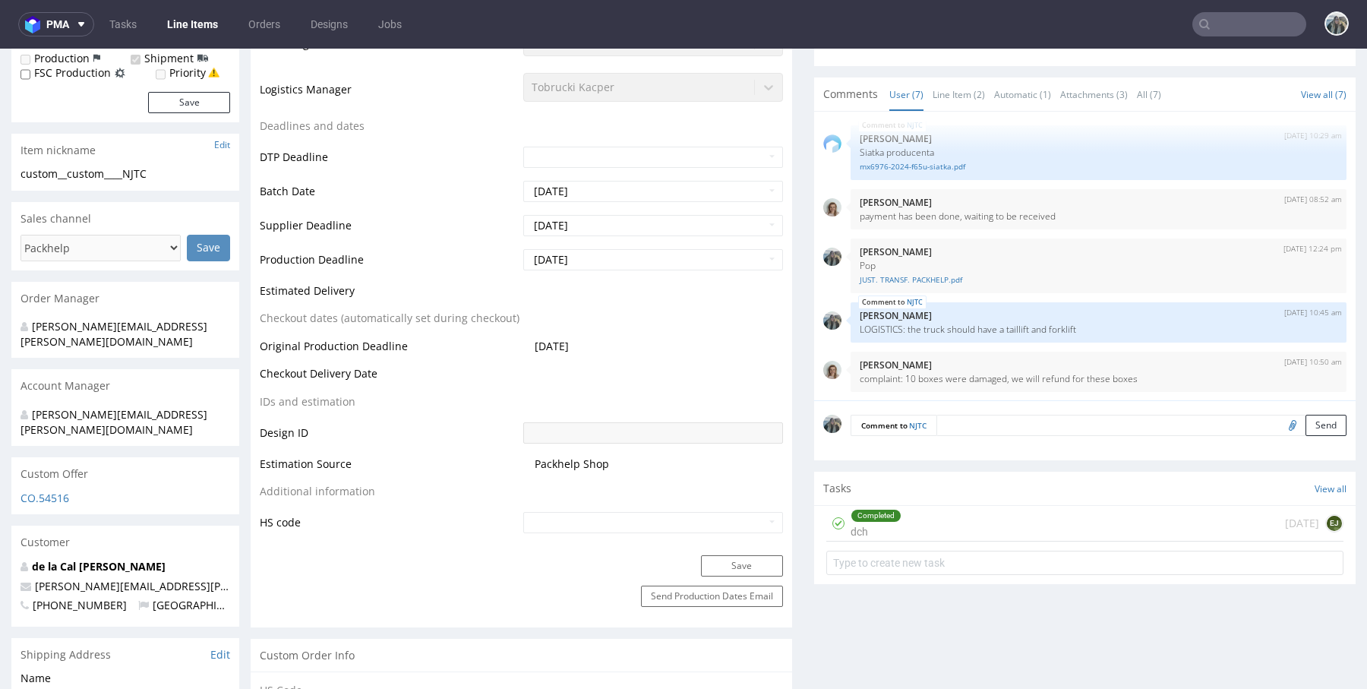
scroll to position [0, 0]
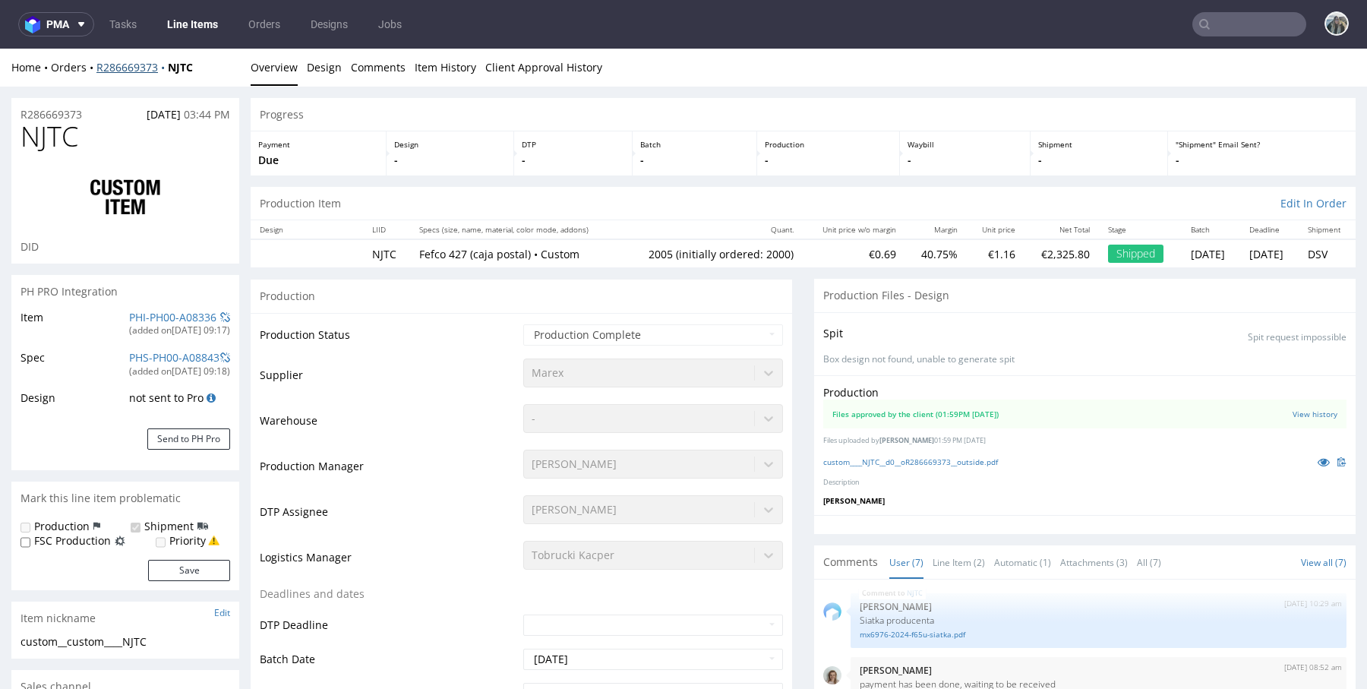
click at [169, 71] on div "Home Orders R286669373 NJTC" at bounding box center [125, 67] width 228 height 15
drag, startPoint x: 105, startPoint y: 84, endPoint x: 89, endPoint y: 73, distance: 19.2
click at [89, 73] on div "Home Orders R286669373 NJTC Overview Design Comments Item History Client Approv…" at bounding box center [683, 68] width 1367 height 38
copy div "R286669373 NJTC"
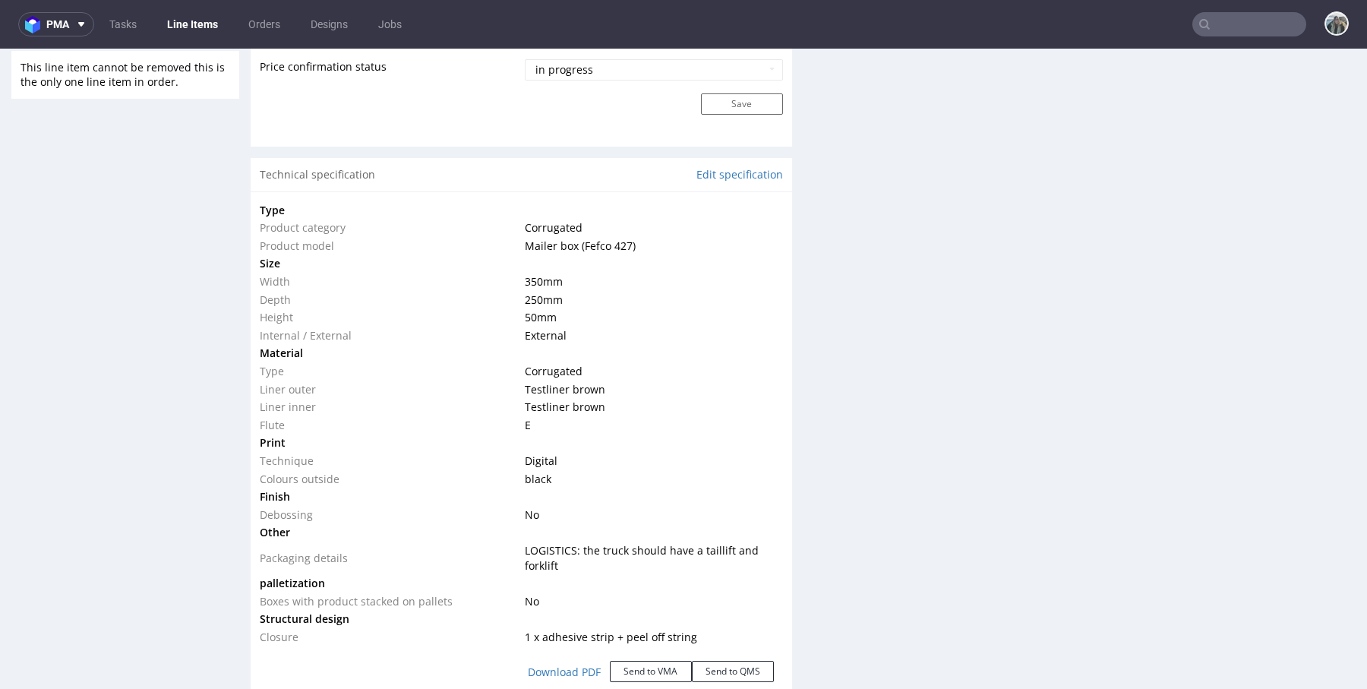
scroll to position [1419, 0]
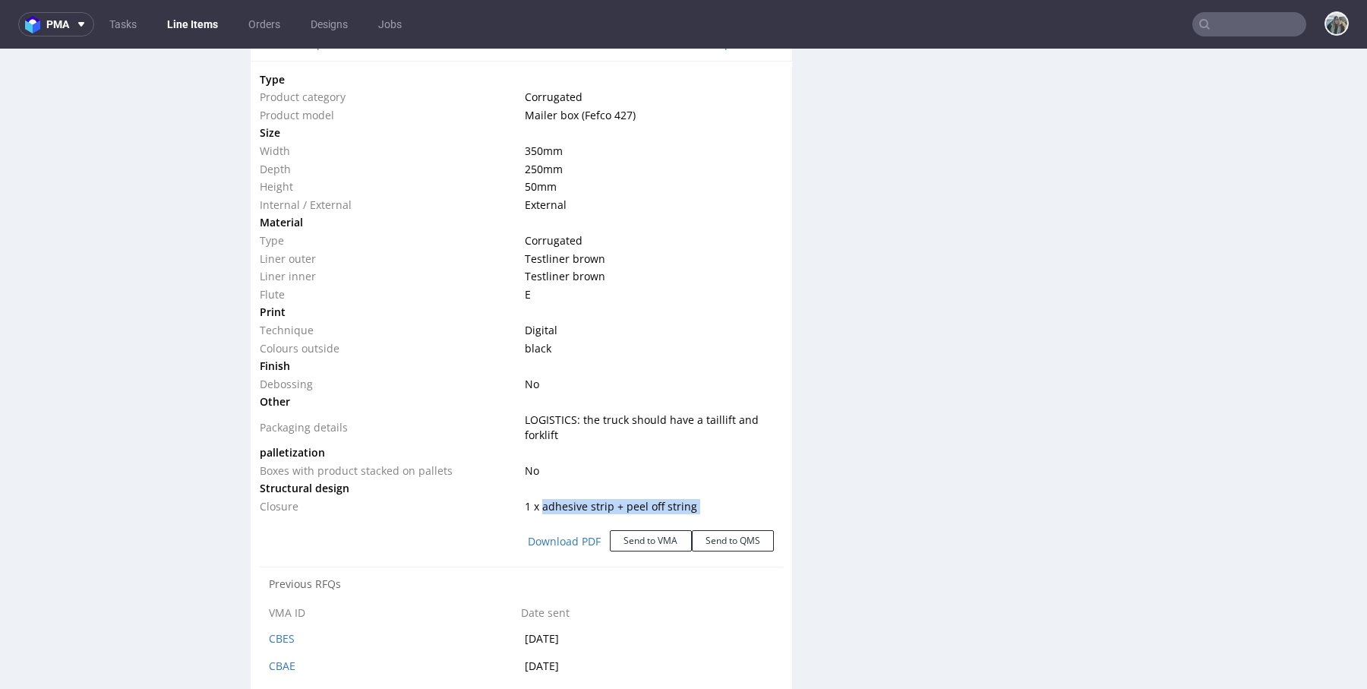
click at [536, 507] on div "Type Product category Corrugated Product model Mailer box (Fefco 427) Size Widt…" at bounding box center [522, 379] width 542 height 637
copy span "adhesive strip + peel off string"
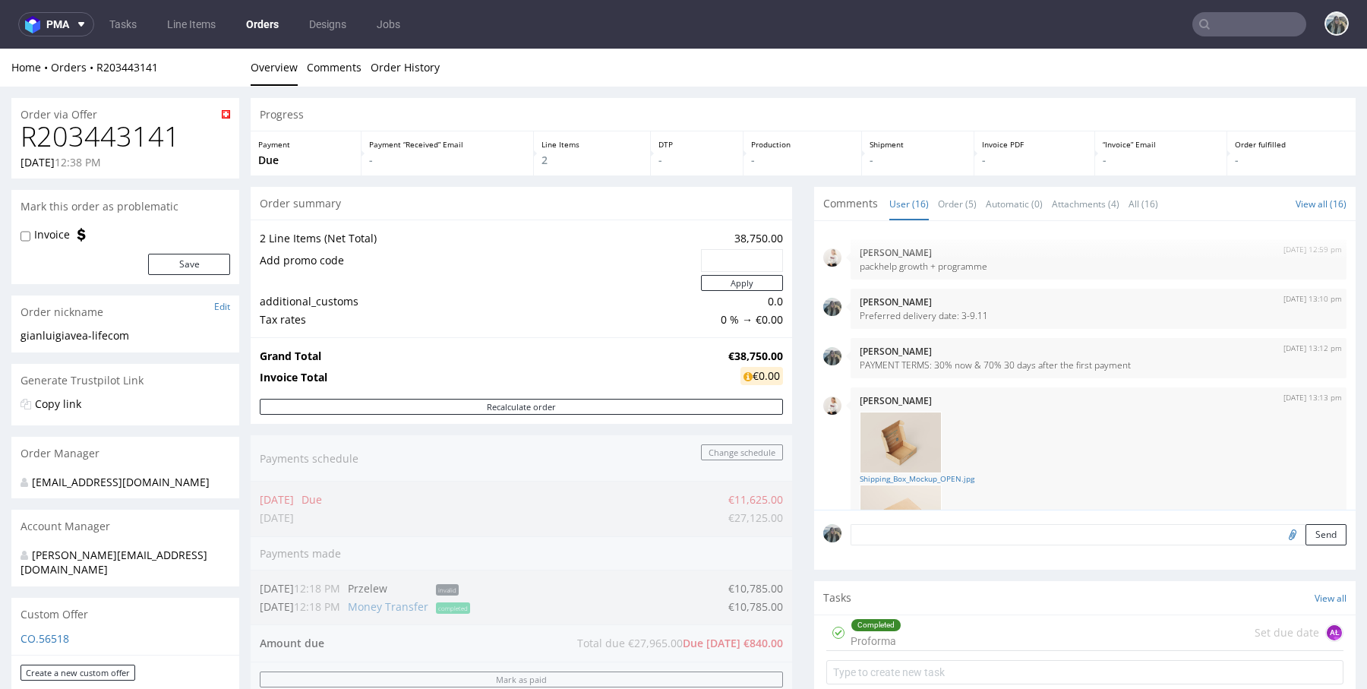
scroll to position [860, 0]
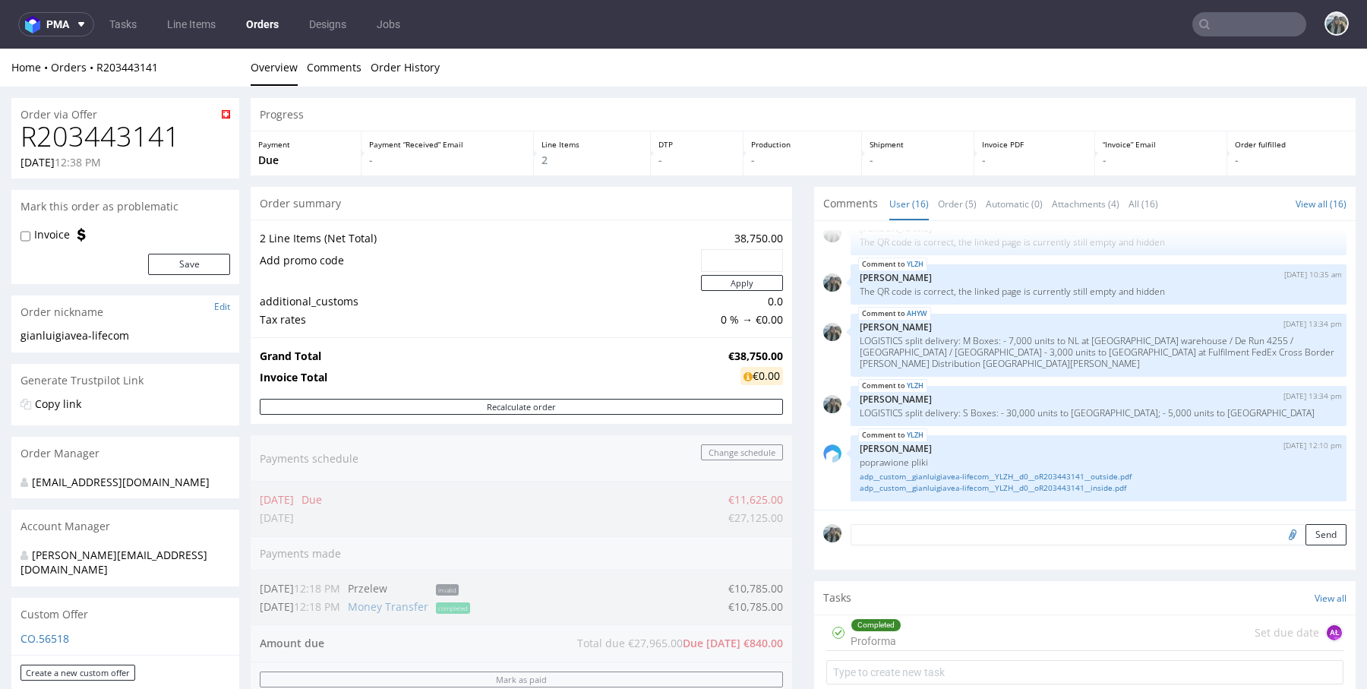
click at [112, 139] on h1 "R203443141" at bounding box center [126, 137] width 210 height 30
copy h1 "R203443141"
click at [1251, 25] on input "text" at bounding box center [1249, 24] width 114 height 24
paste input "Threemarkscoffee"
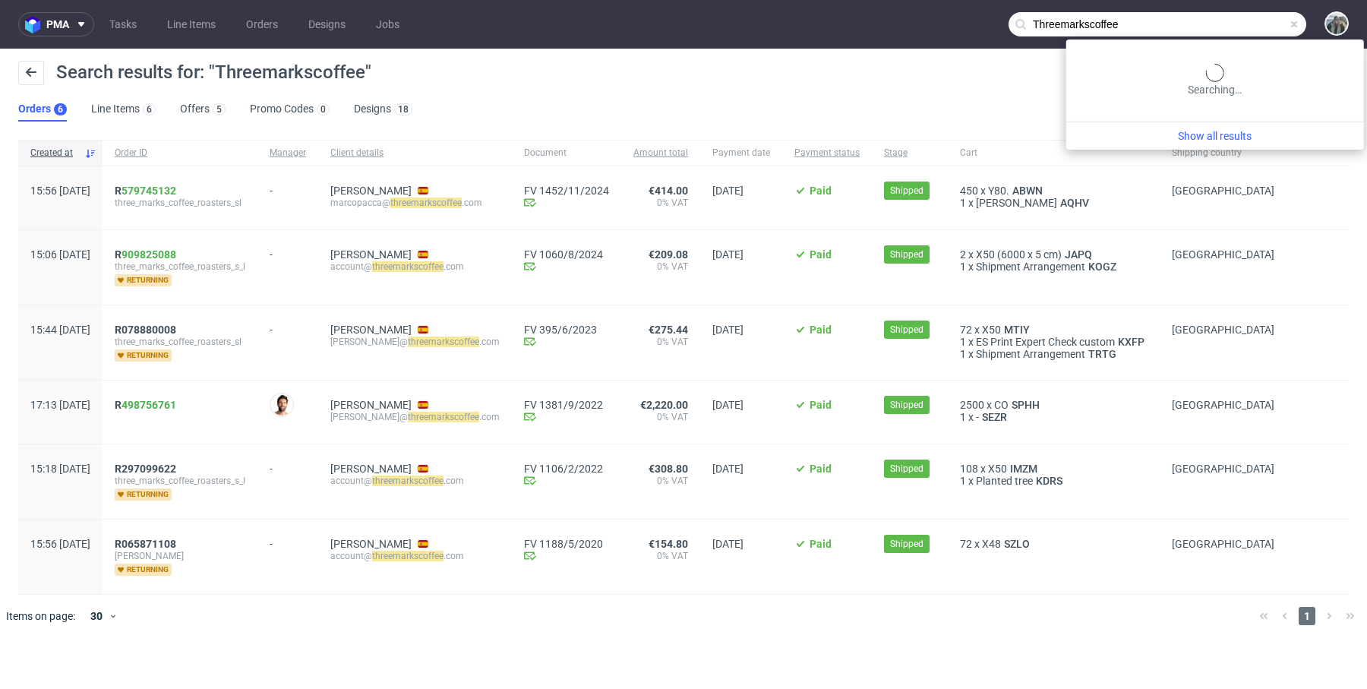
click at [1251, 21] on input "Threemarkscoffee" at bounding box center [1158, 24] width 298 height 24
paste input "+31852252285"
type input "+31852252285"
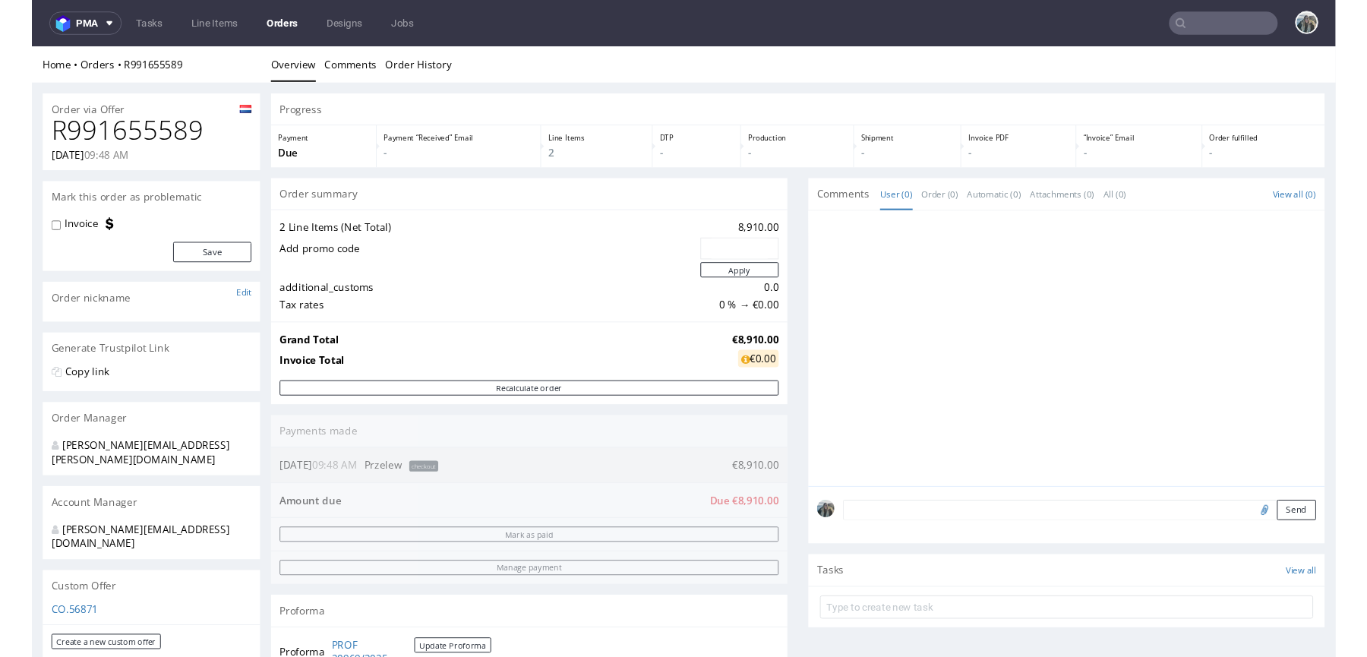
scroll to position [492, 0]
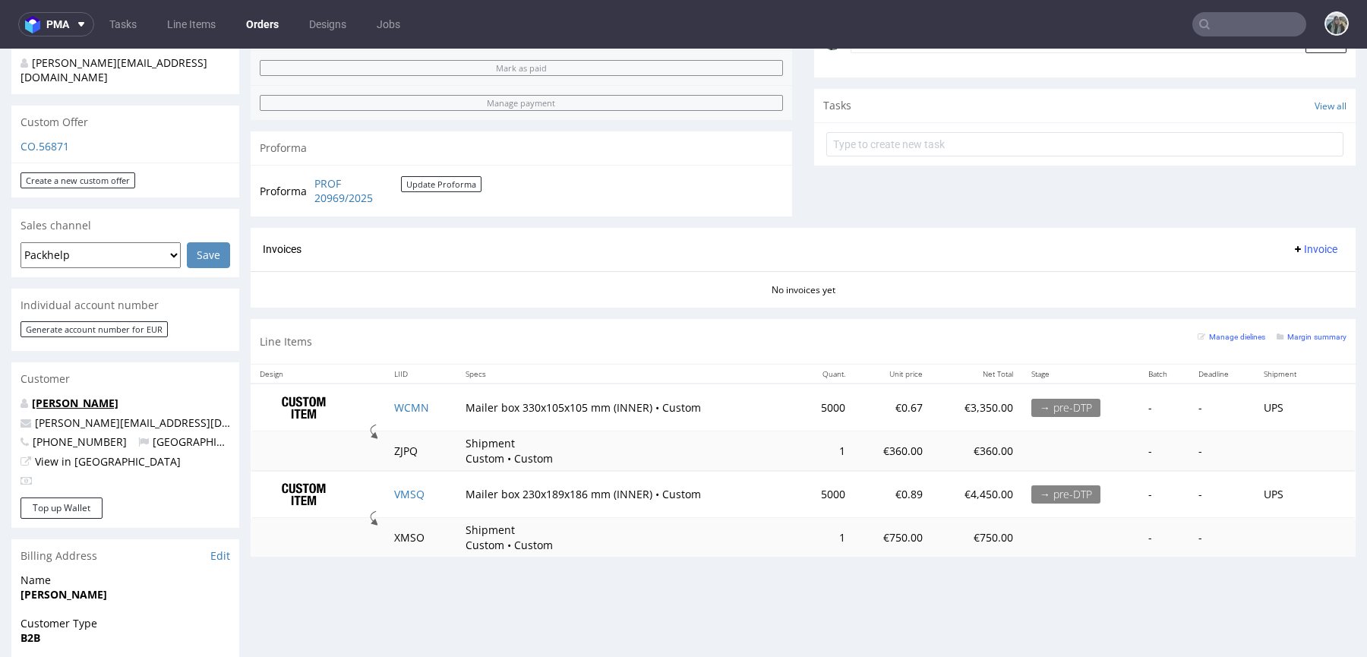
click at [71, 396] on link "Wang Cindy" at bounding box center [75, 403] width 87 height 14
click at [413, 401] on link "WCMN" at bounding box center [411, 407] width 35 height 14
click at [407, 491] on link "VMSQ" at bounding box center [409, 494] width 30 height 14
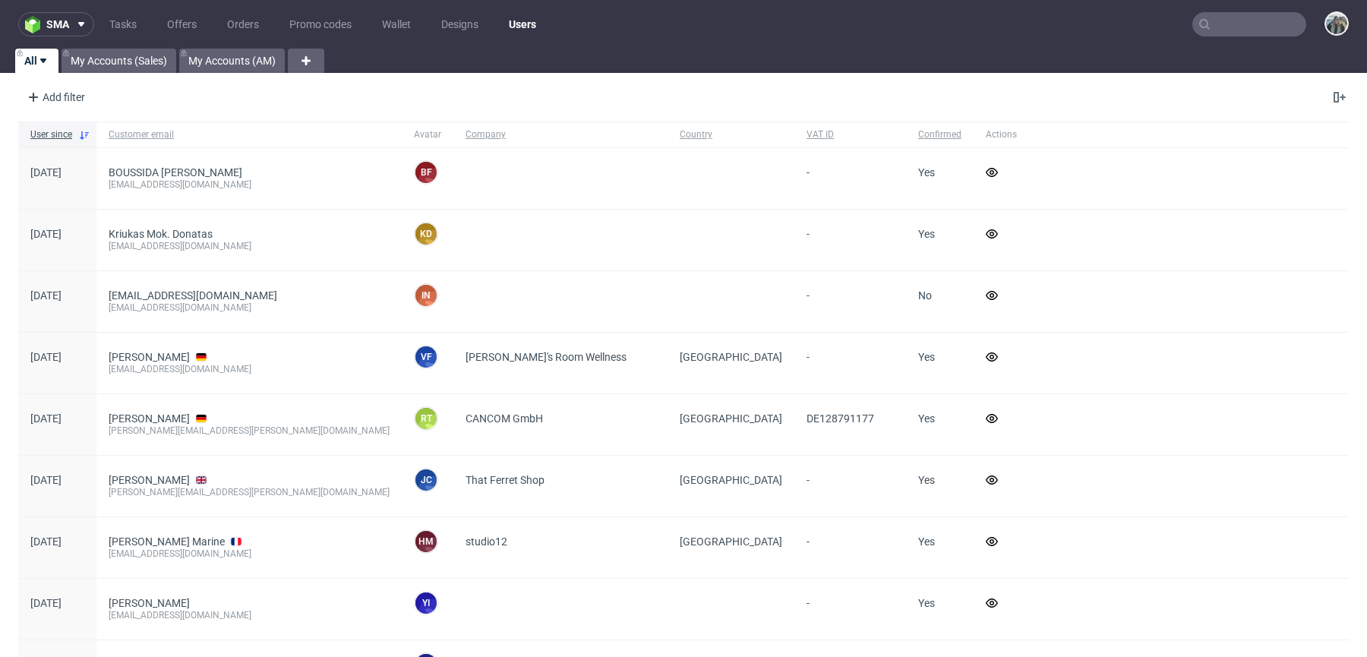
click at [1255, 23] on input "text" at bounding box center [1249, 24] width 114 height 24
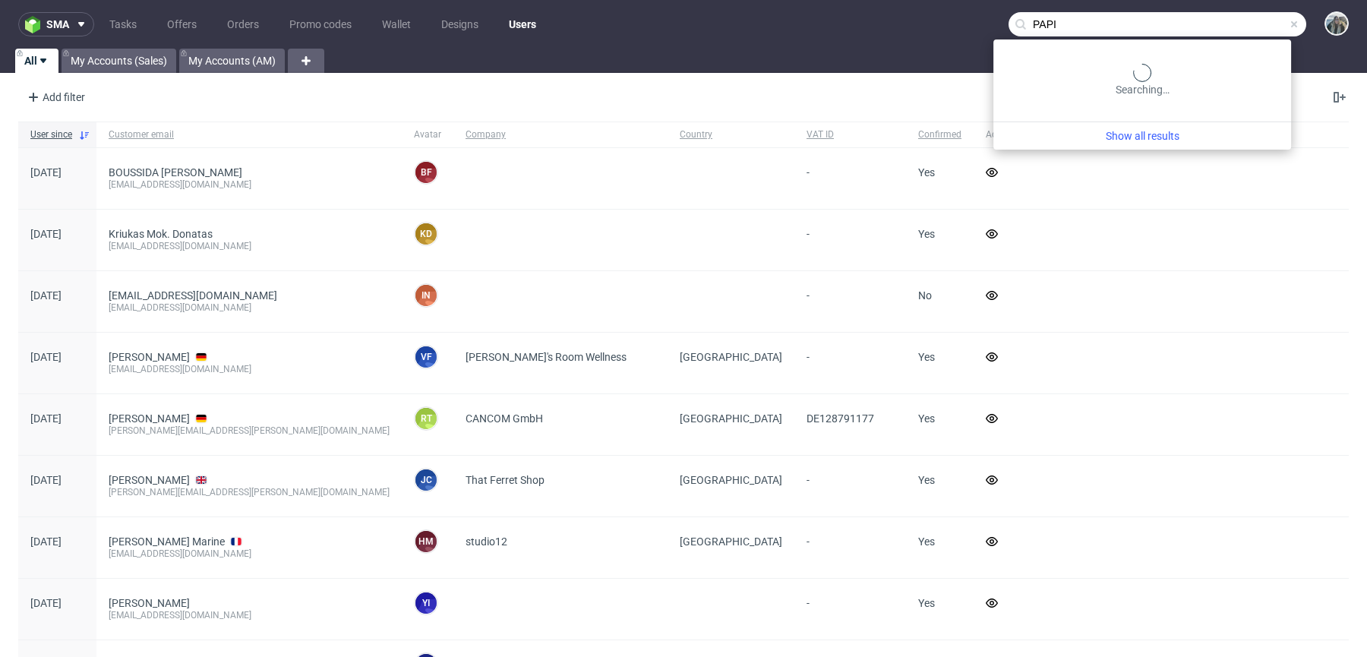
type input "PAPI"
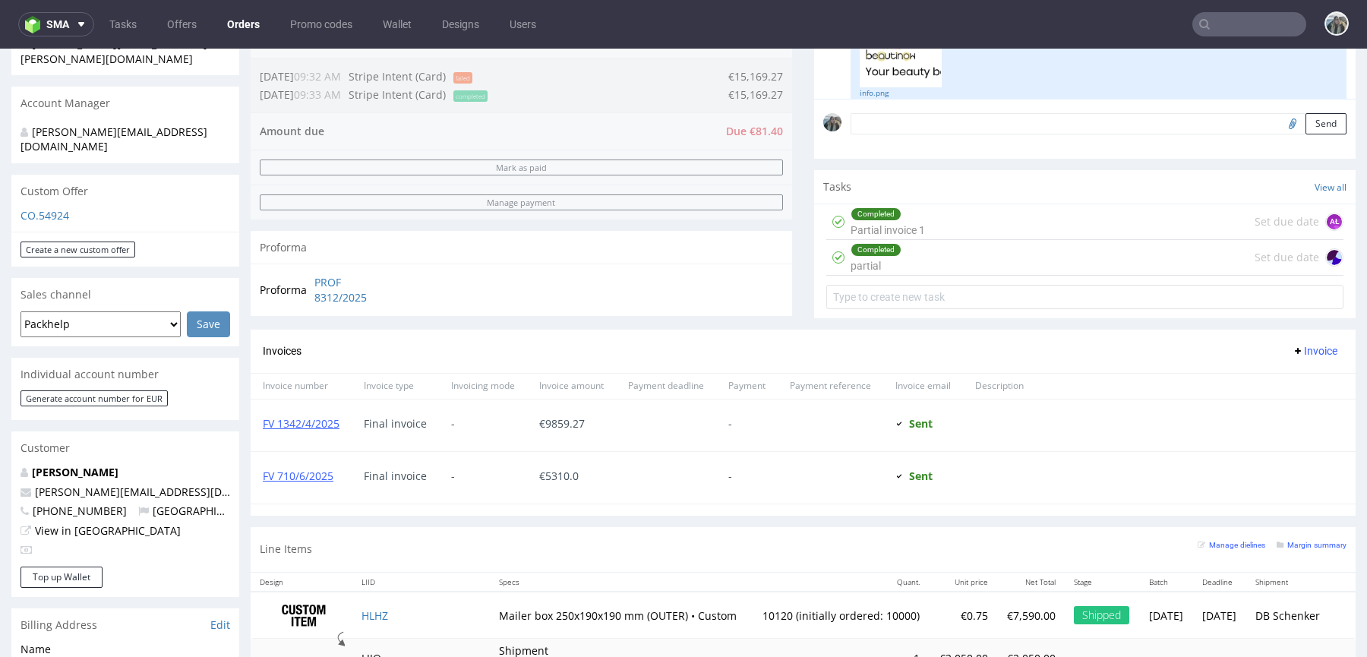
scroll to position [863, 0]
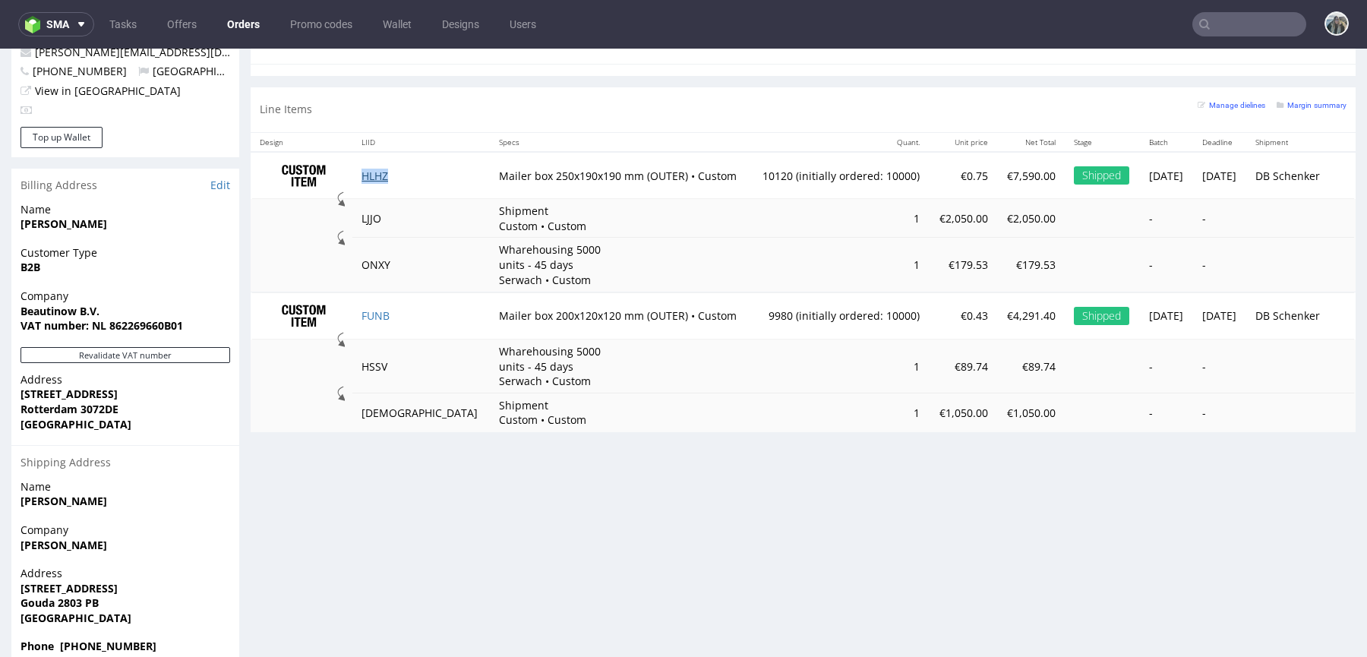
click at [385, 173] on link "HLHZ" at bounding box center [375, 176] width 27 height 14
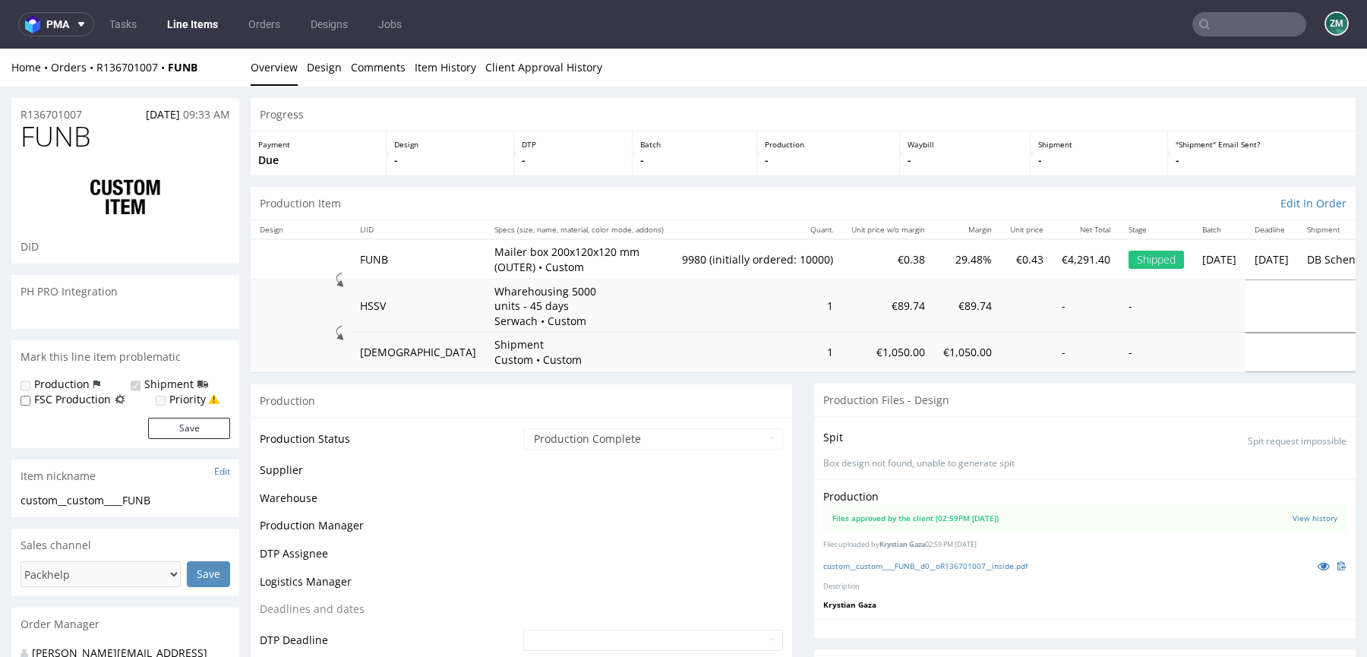
scroll to position [1039, 0]
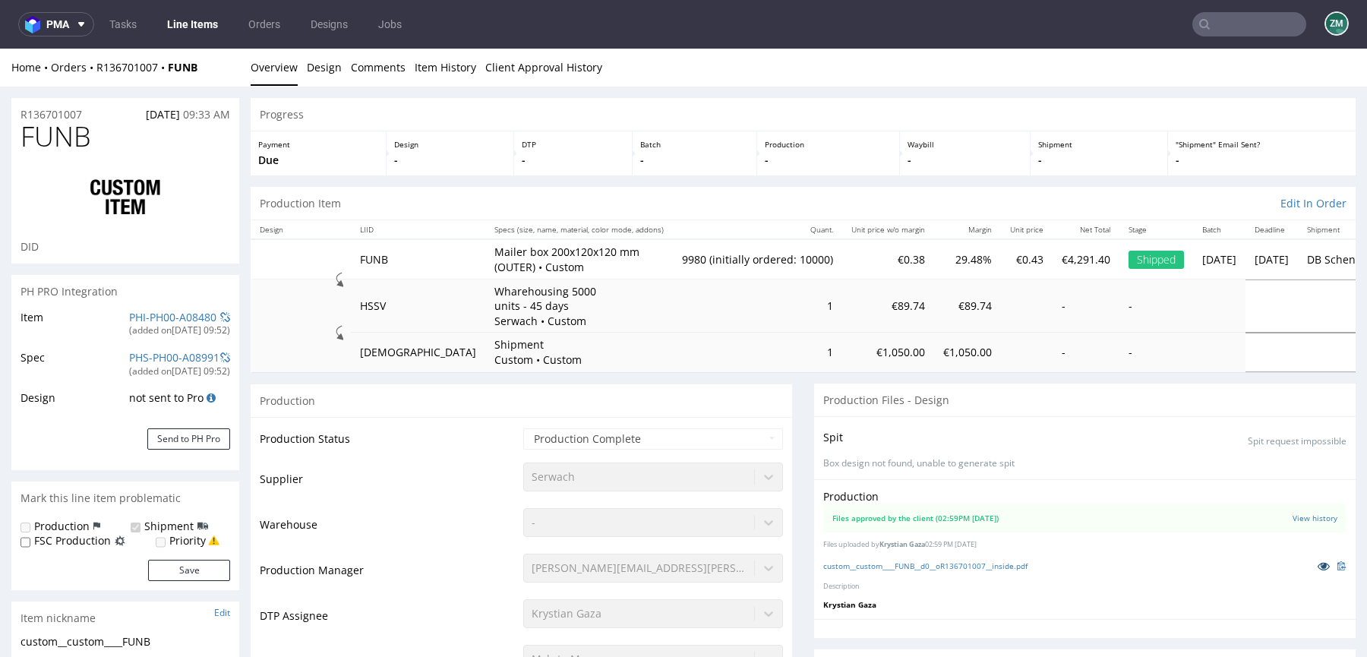
click at [1318, 561] on icon at bounding box center [1324, 566] width 12 height 11
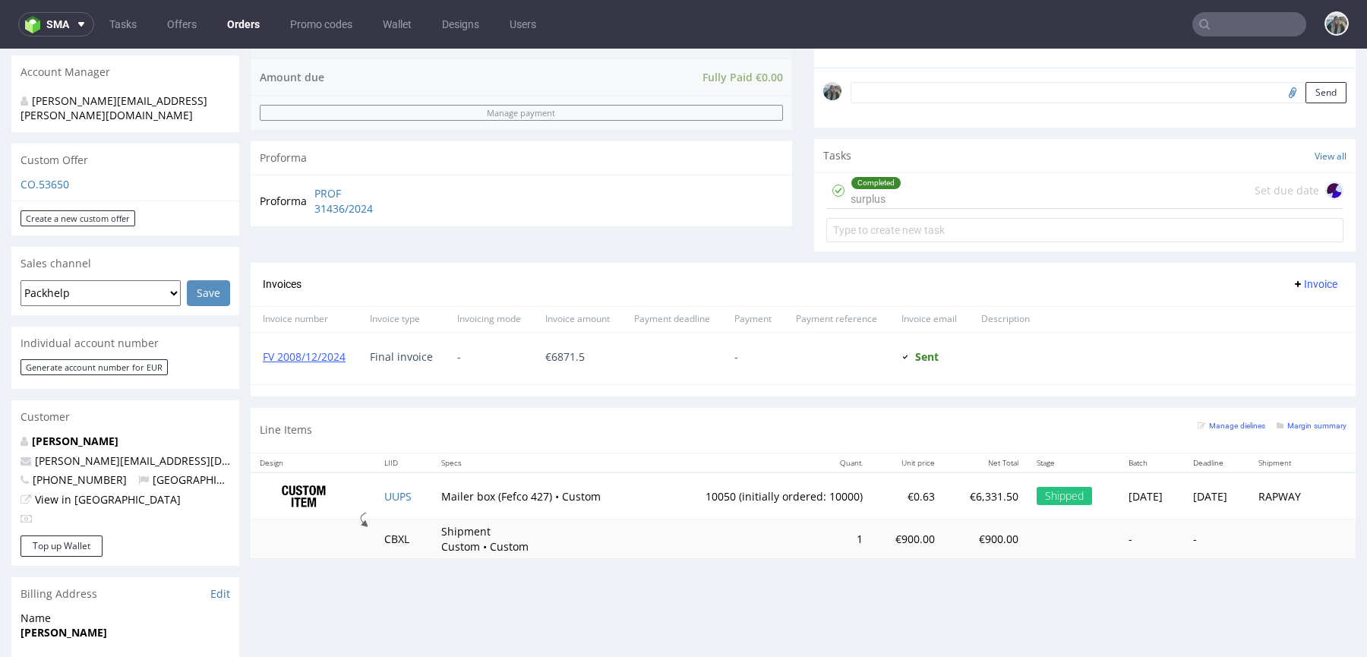
scroll to position [457, 0]
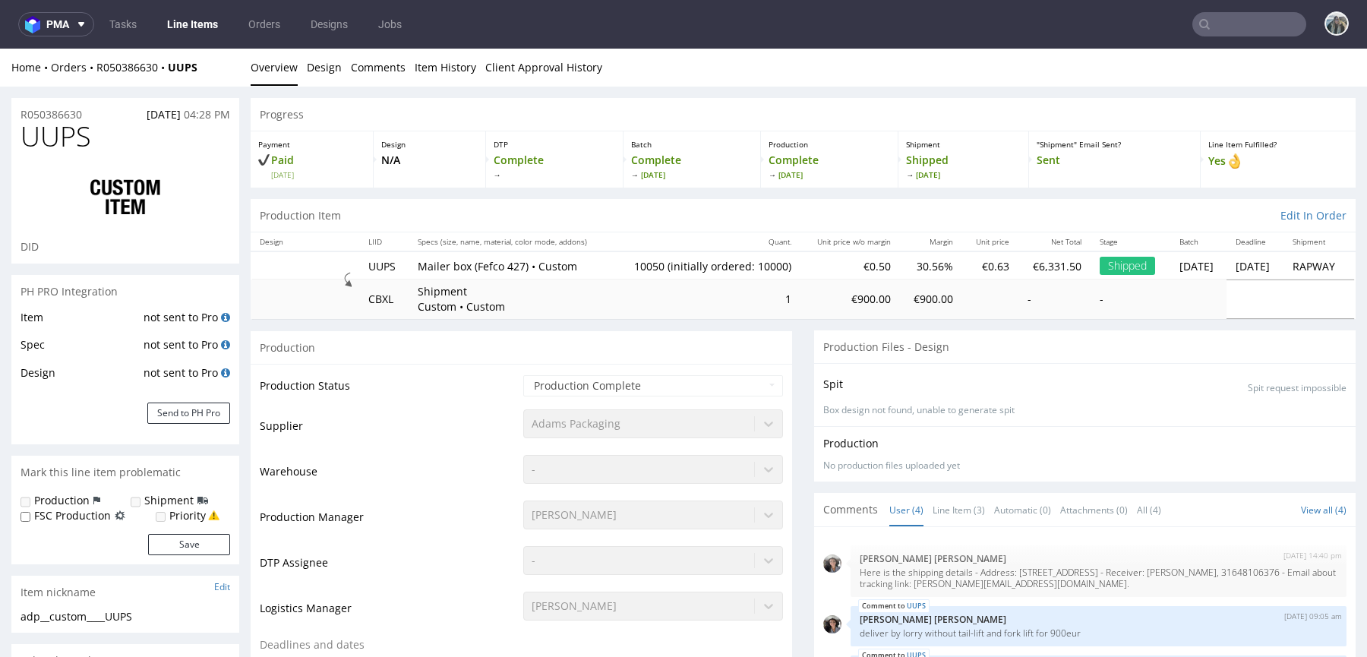
select select "in_progress"
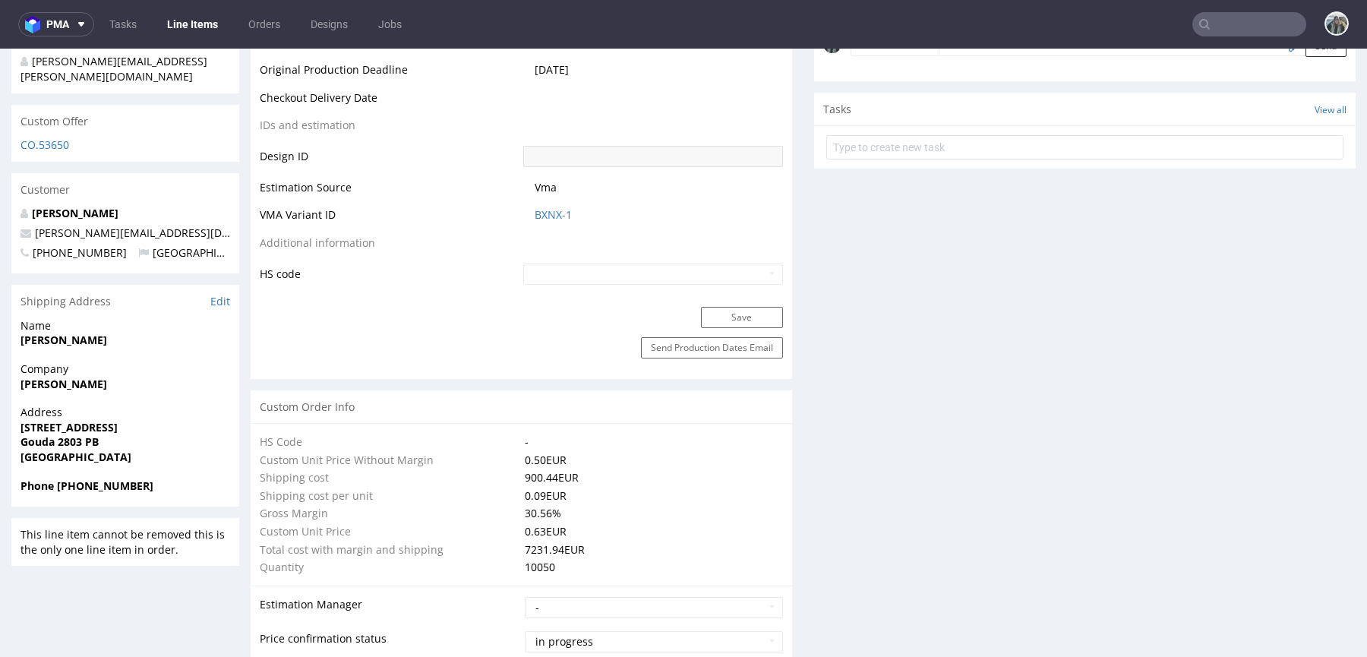
scroll to position [1140, 0]
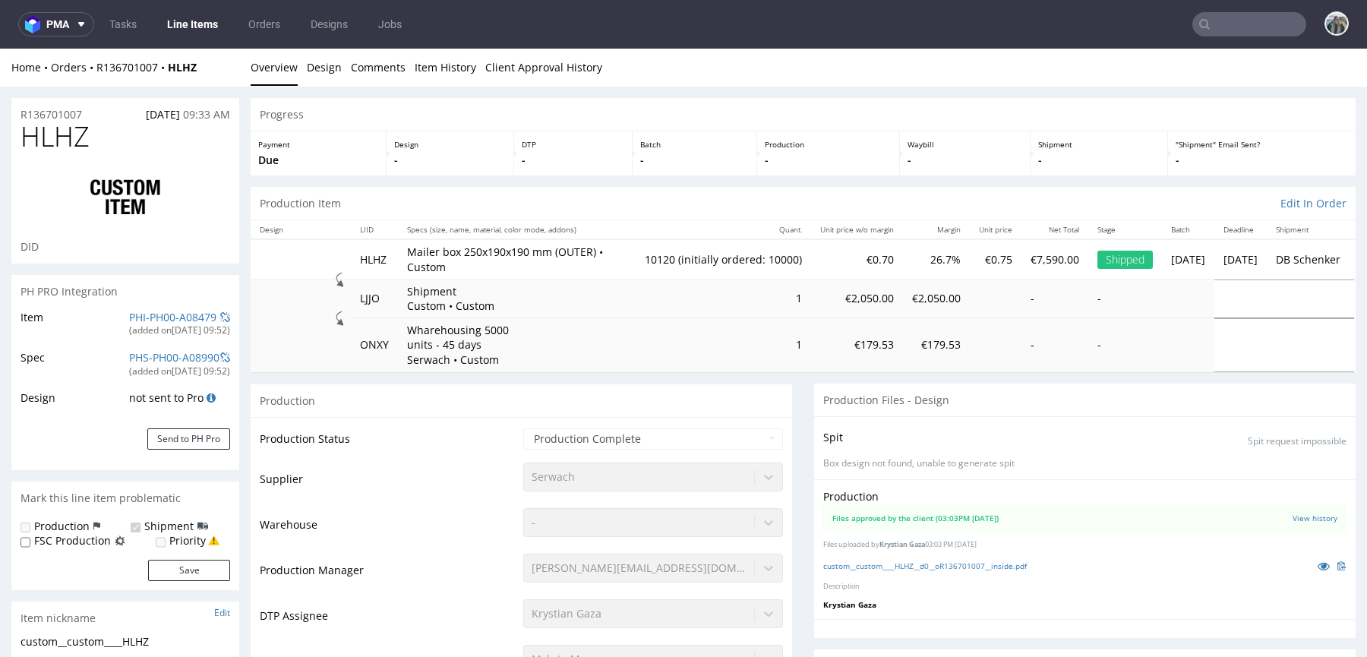
scroll to position [1039, 0]
click at [1318, 568] on icon at bounding box center [1324, 566] width 12 height 11
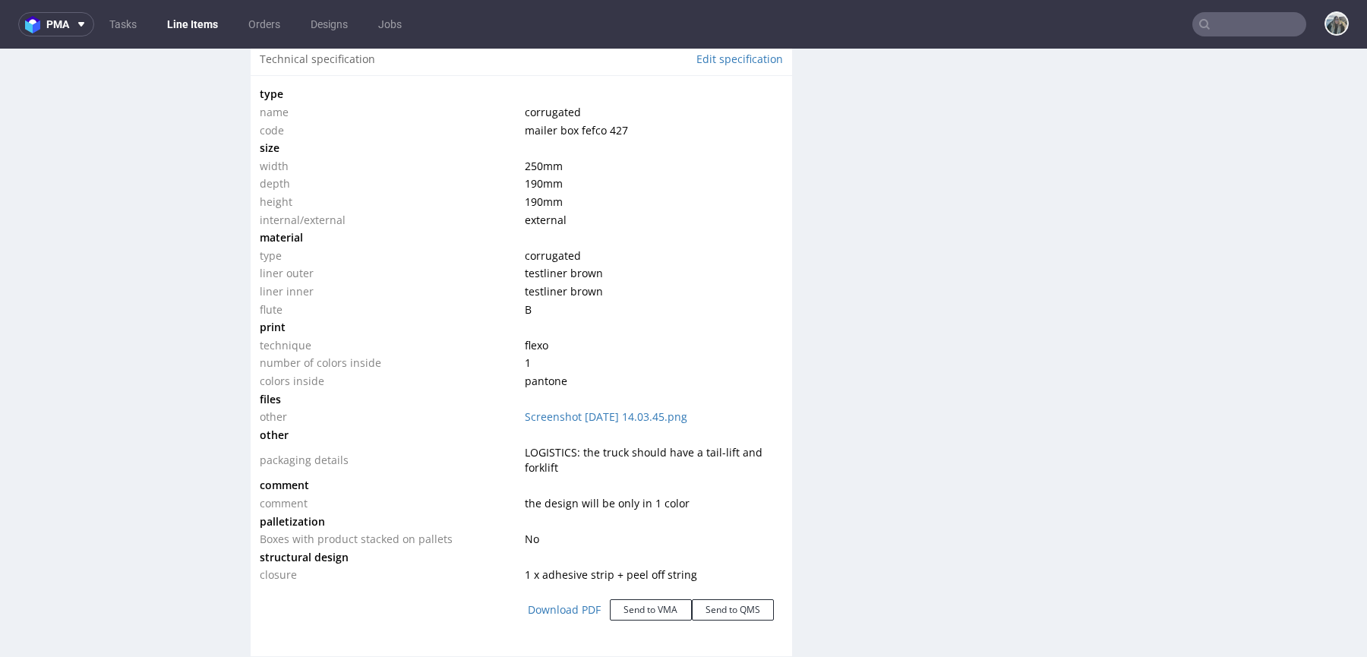
scroll to position [1536, 0]
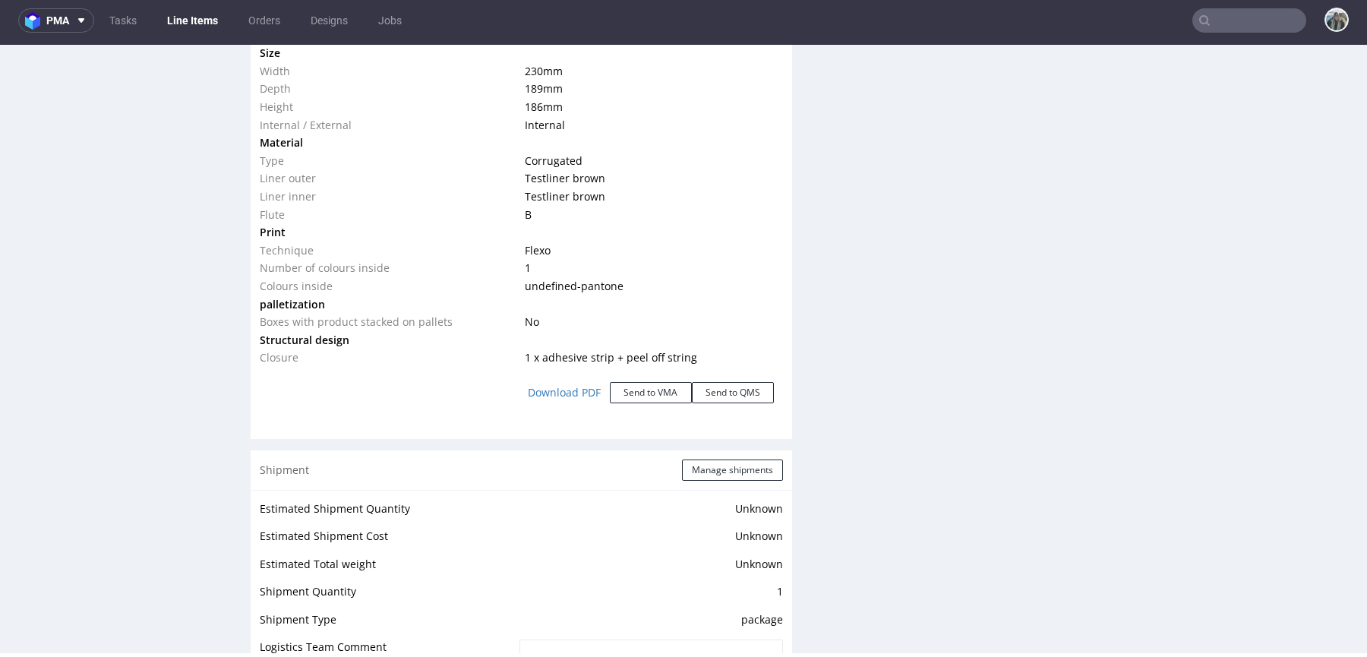
scroll to position [1457, 0]
